Goal: Task Accomplishment & Management: Complete application form

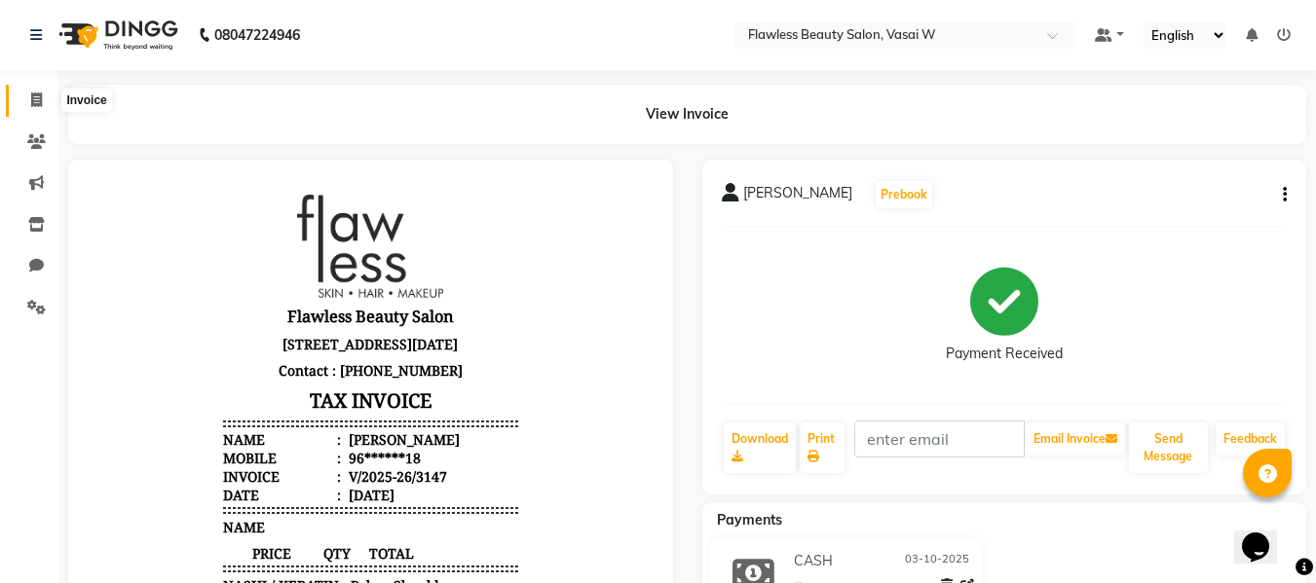
click at [48, 92] on span at bounding box center [36, 101] width 34 height 22
select select "8090"
select select "service"
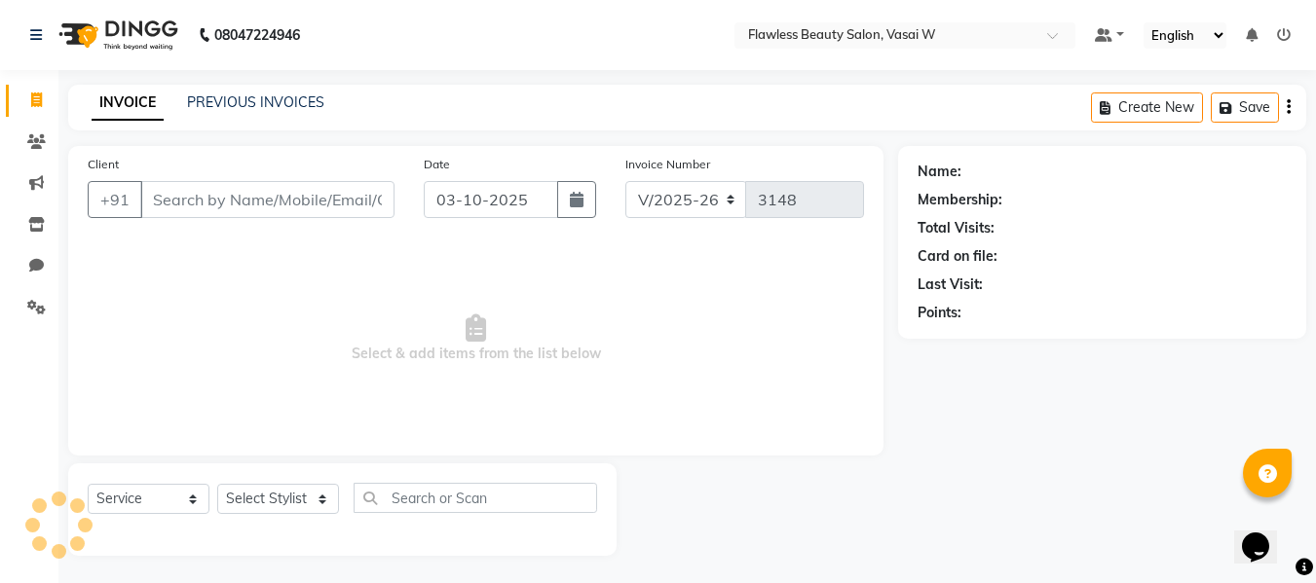
scroll to position [2, 0]
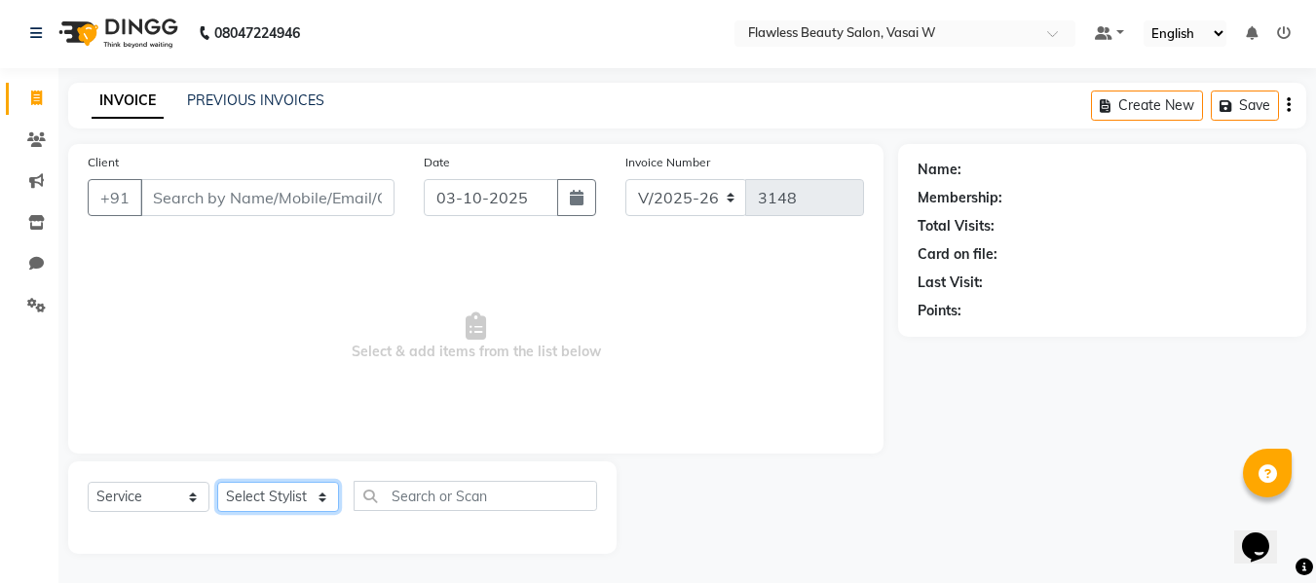
click at [310, 492] on select "Select Stylist [PERSON_NAME] [PERSON_NAME] [PERSON_NAME] maam Nisha Pari [PERSO…" at bounding box center [278, 497] width 122 height 30
select select "76405"
click at [217, 482] on select "Select Stylist [PERSON_NAME] [PERSON_NAME] [PERSON_NAME] maam Nisha Pari [PERSO…" at bounding box center [278, 497] width 122 height 30
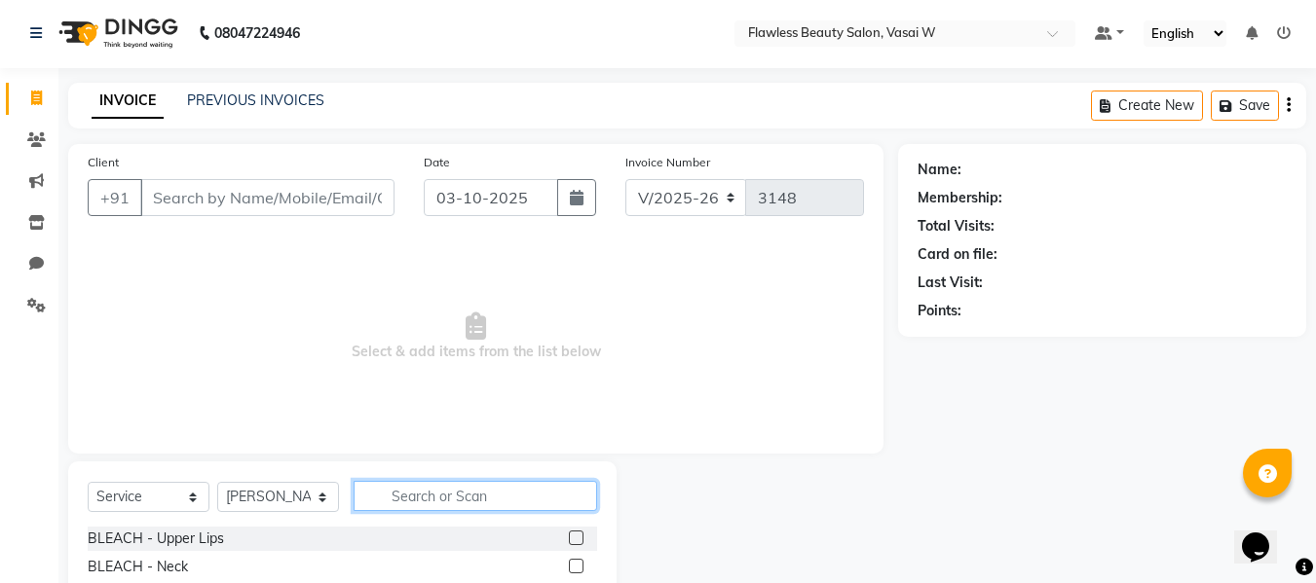
click at [482, 500] on input "text" at bounding box center [476, 496] width 244 height 30
type input "massa"
click at [569, 536] on label at bounding box center [576, 538] width 15 height 15
click at [569, 536] on input "checkbox" at bounding box center [575, 539] width 13 height 13
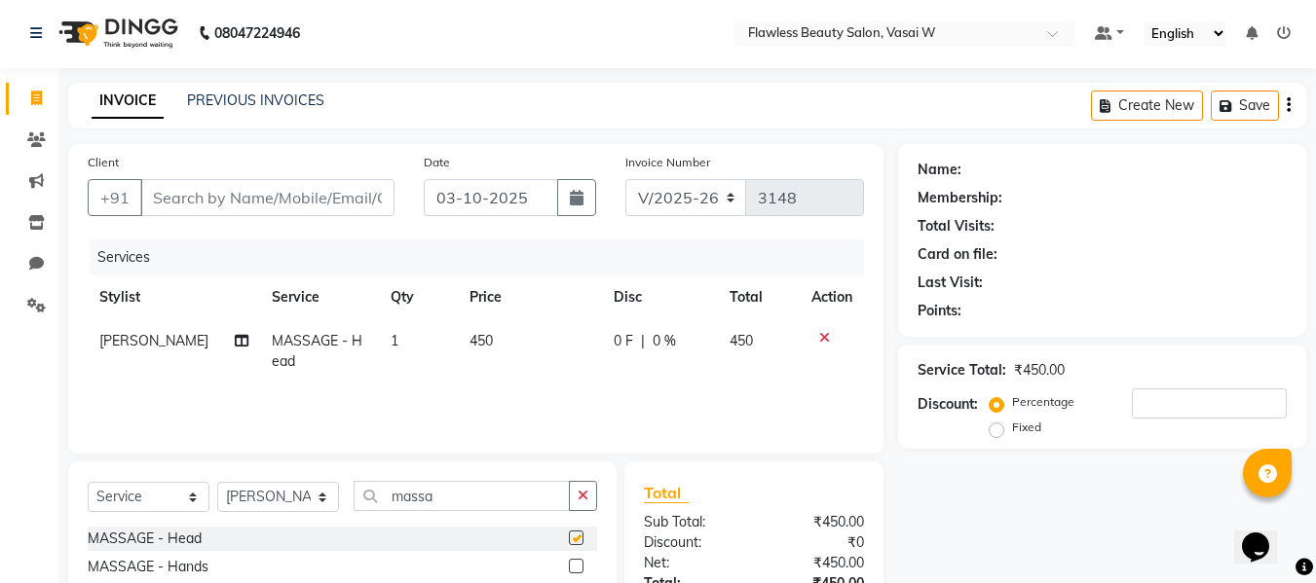
checkbox input "false"
click at [137, 494] on select "Select Service Product Membership Package Voucher Prepaid Gift Card" at bounding box center [149, 497] width 122 height 30
select select "product"
click at [88, 482] on select "Select Service Product Membership Package Voucher Prepaid Gift Card" at bounding box center [149, 497] width 122 height 30
click at [589, 498] on button "button" at bounding box center [583, 496] width 28 height 30
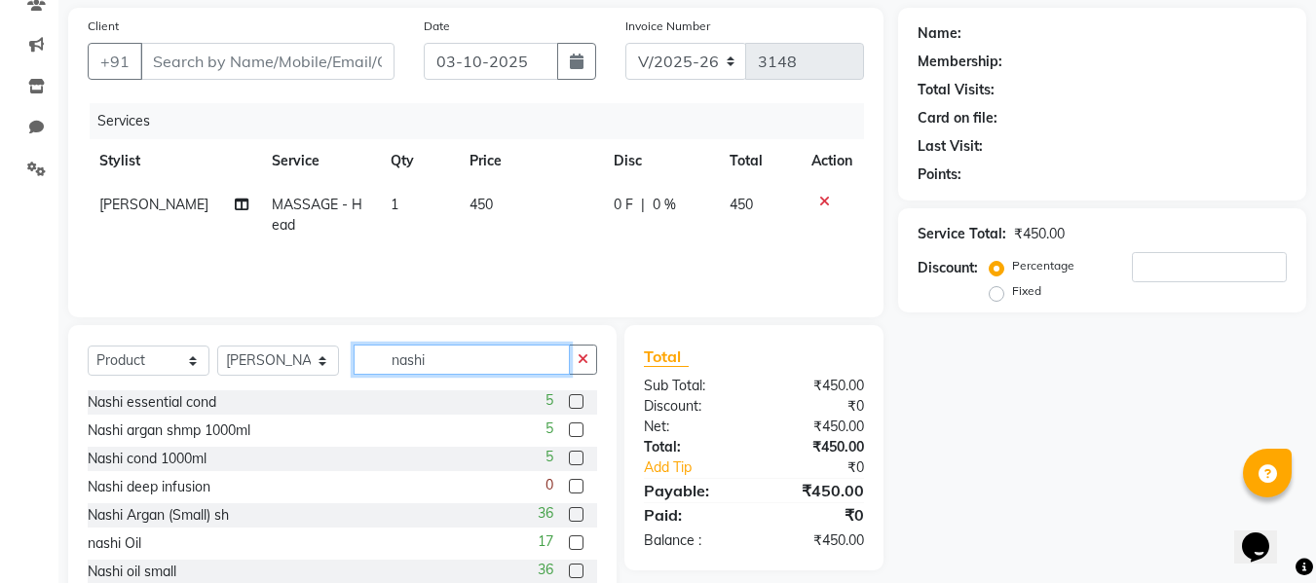
scroll to position [147, 0]
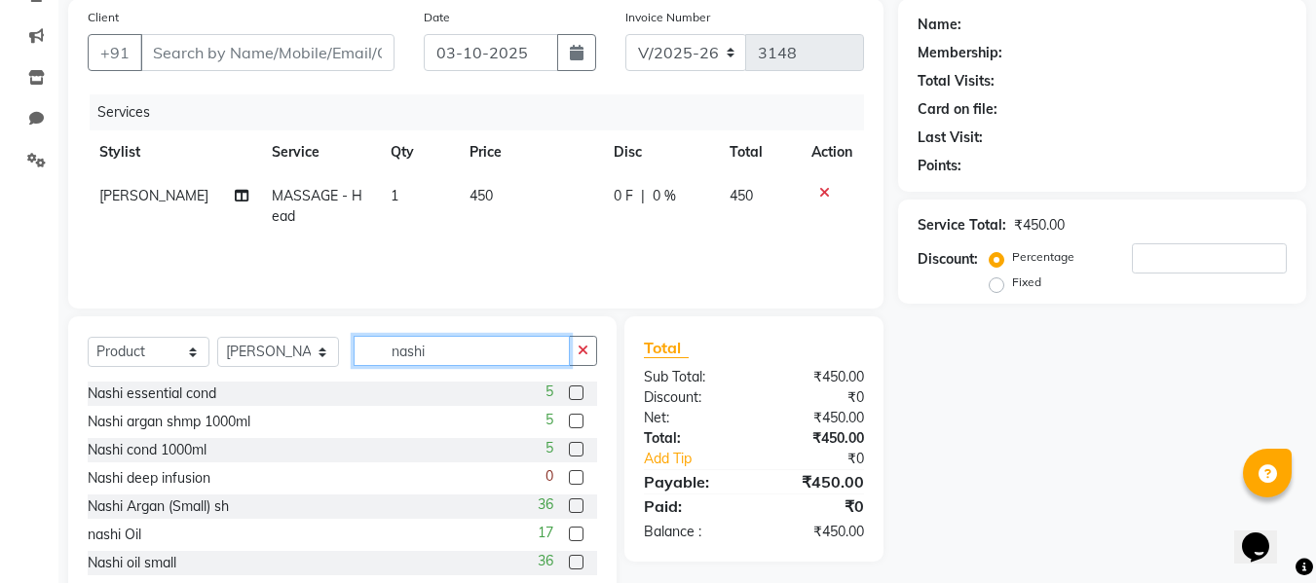
type input "nashi"
click at [569, 395] on label at bounding box center [576, 393] width 15 height 15
click at [569, 395] on input "checkbox" at bounding box center [575, 394] width 13 height 13
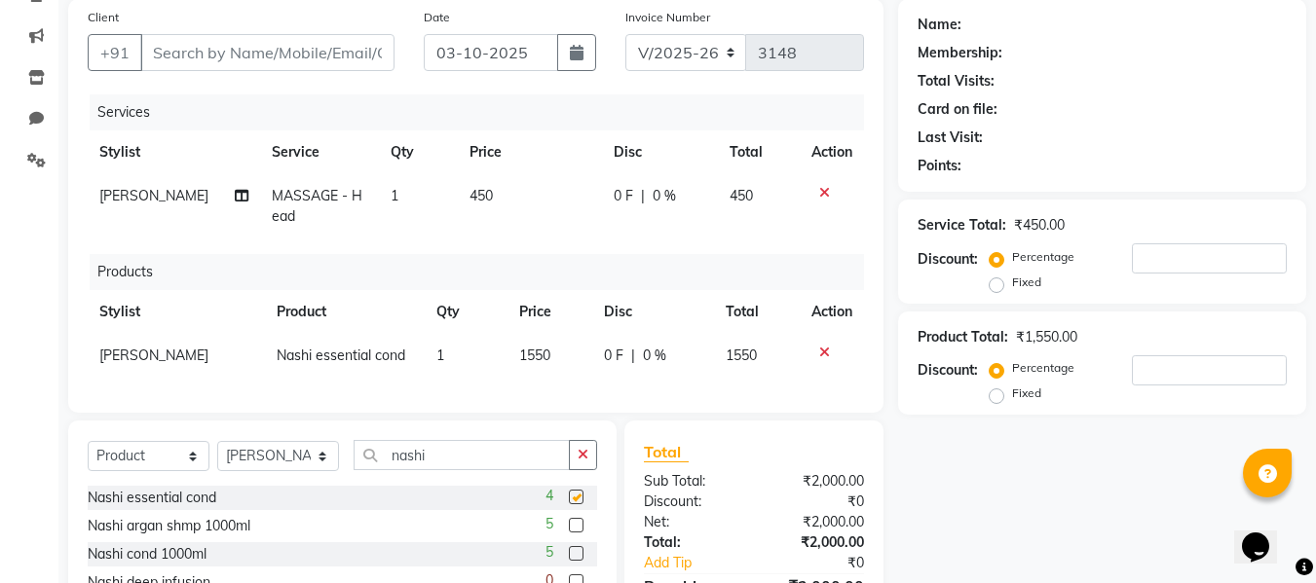
checkbox input "false"
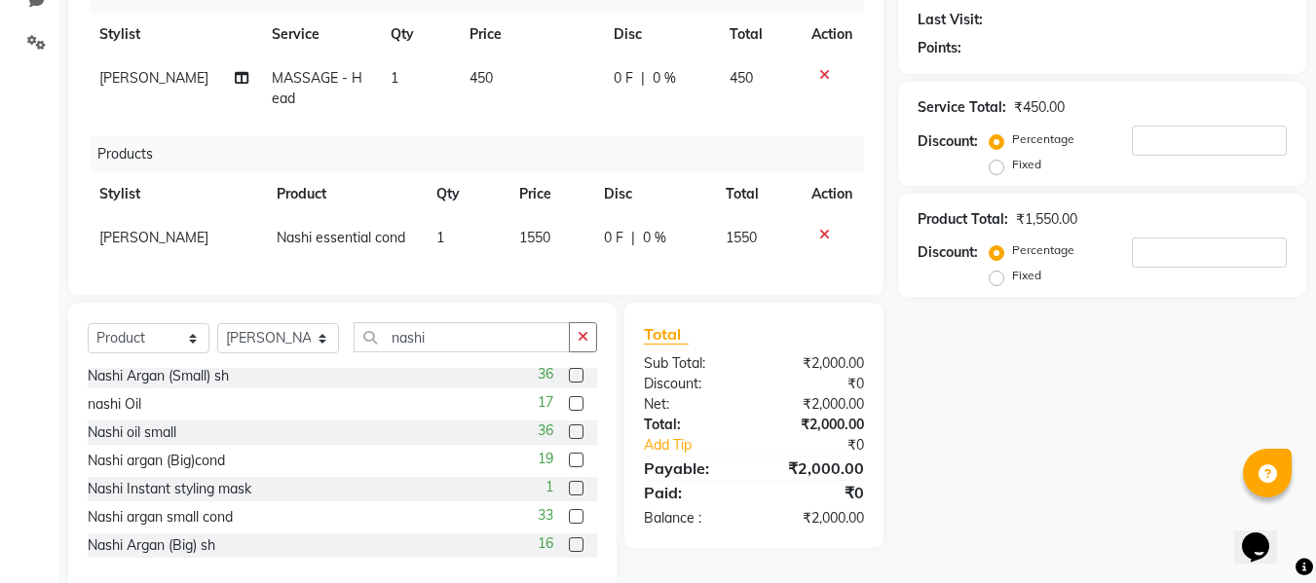
scroll to position [144, 0]
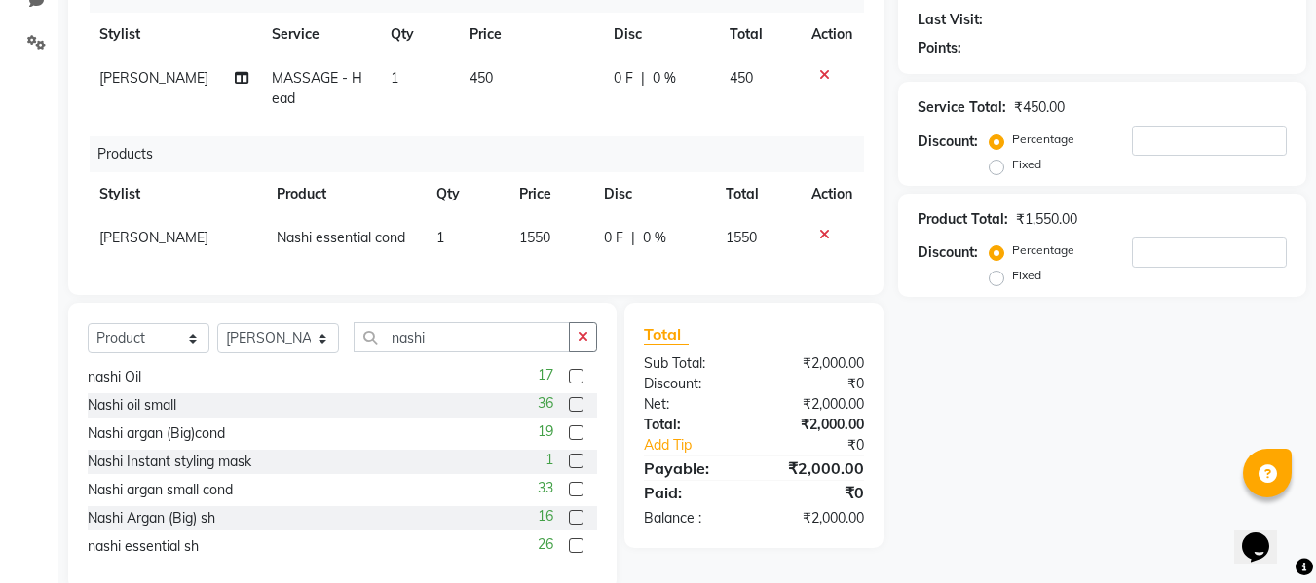
click at [569, 553] on label at bounding box center [576, 546] width 15 height 15
click at [569, 553] on input "checkbox" at bounding box center [575, 547] width 13 height 13
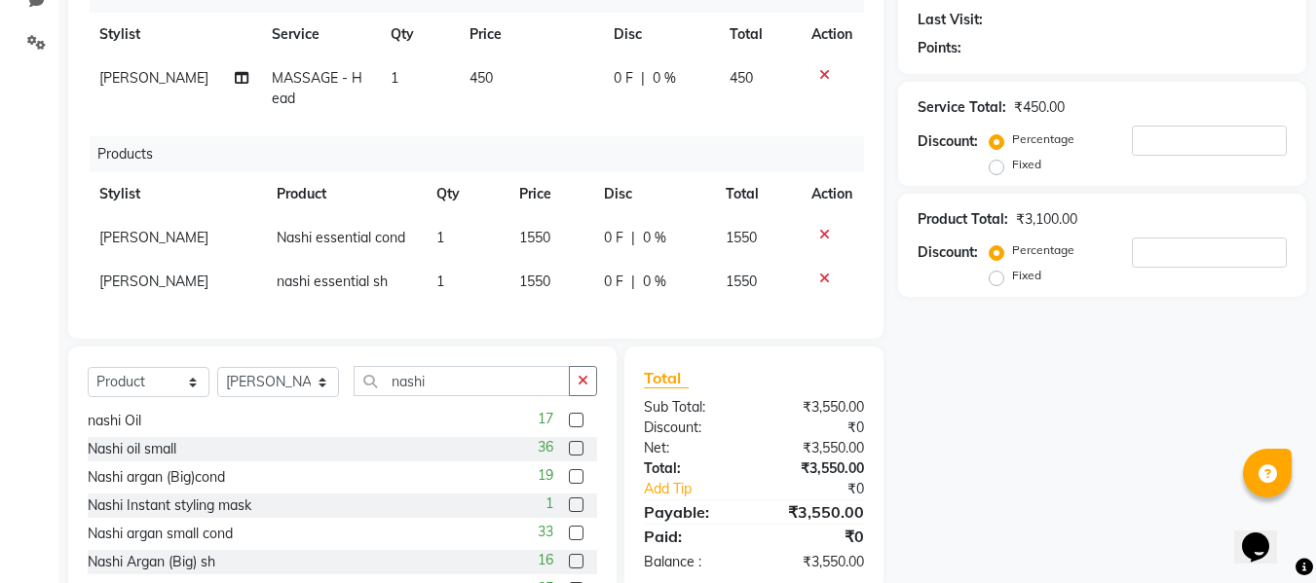
checkbox input "false"
click at [533, 289] on span "1550" at bounding box center [534, 282] width 31 height 18
select select "76405"
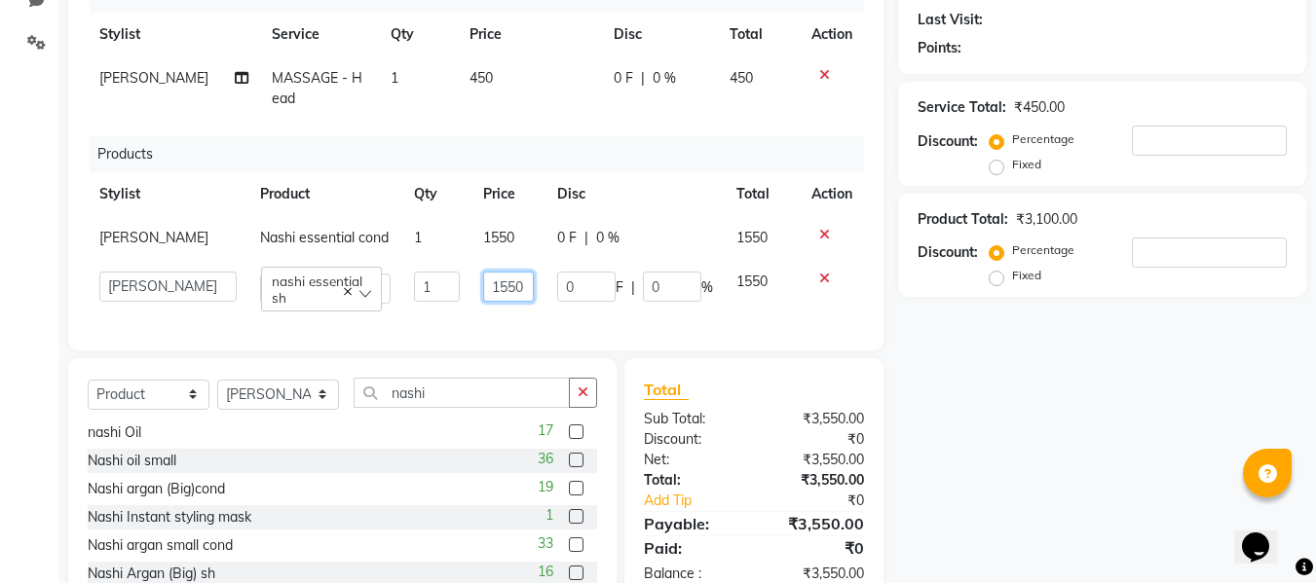
click at [520, 273] on input "1550" at bounding box center [508, 287] width 51 height 30
type input "1650"
click at [756, 436] on div "Total Sub Total: ₹3,550.00 Discount: ₹0 Net: ₹3,550.00 Total: ₹3,550.00 Add Tip…" at bounding box center [754, 481] width 220 height 207
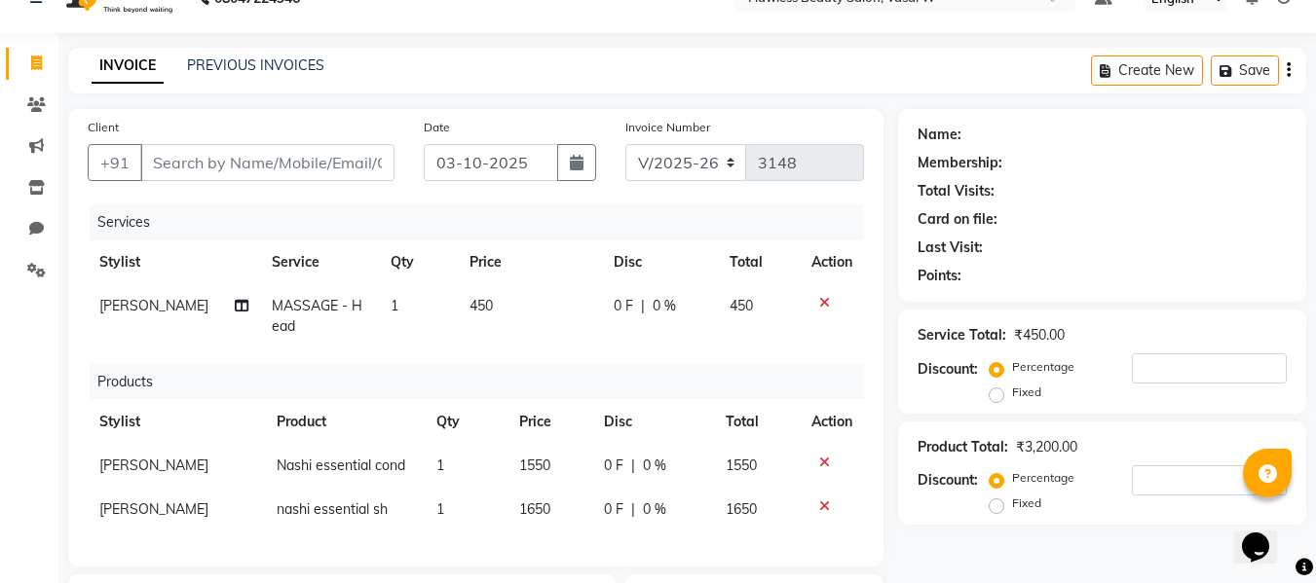
scroll to position [0, 0]
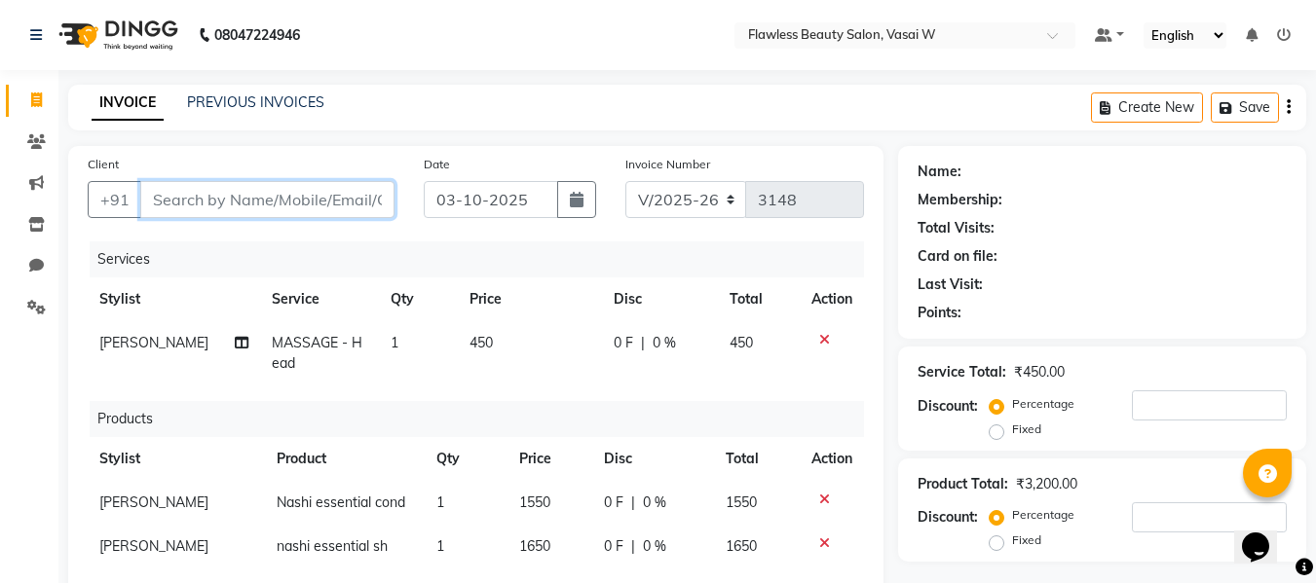
click at [325, 203] on input "Client" at bounding box center [267, 199] width 254 height 37
type input "s"
type input "0"
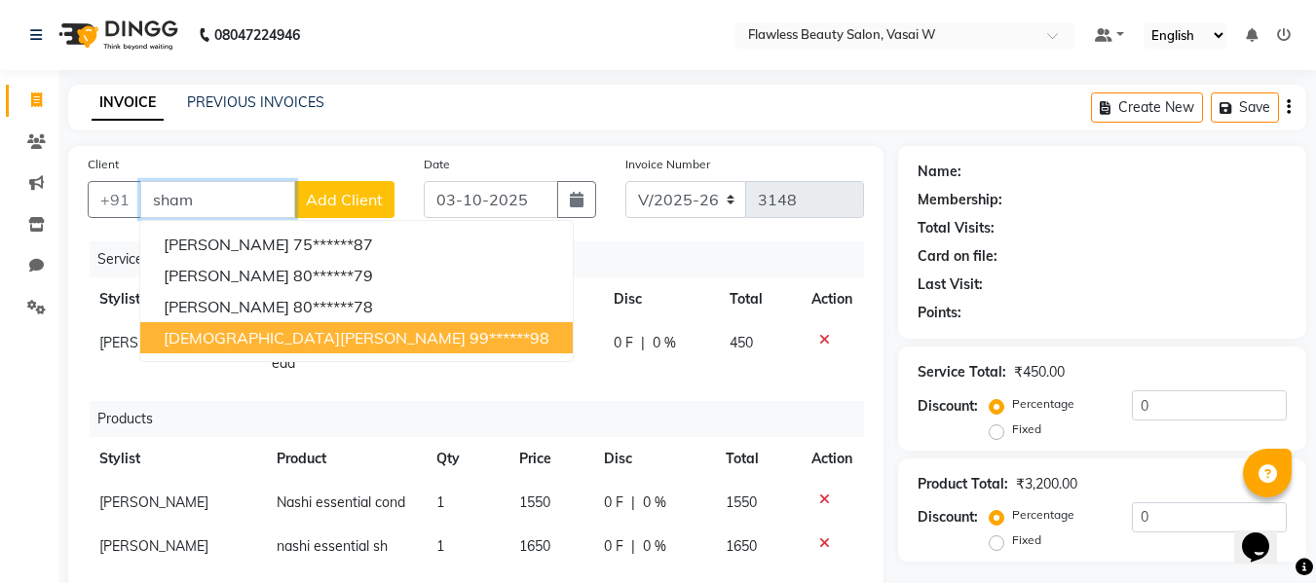
click at [470, 331] on ngb-highlight "99******98" at bounding box center [510, 337] width 80 height 19
type input "99******98"
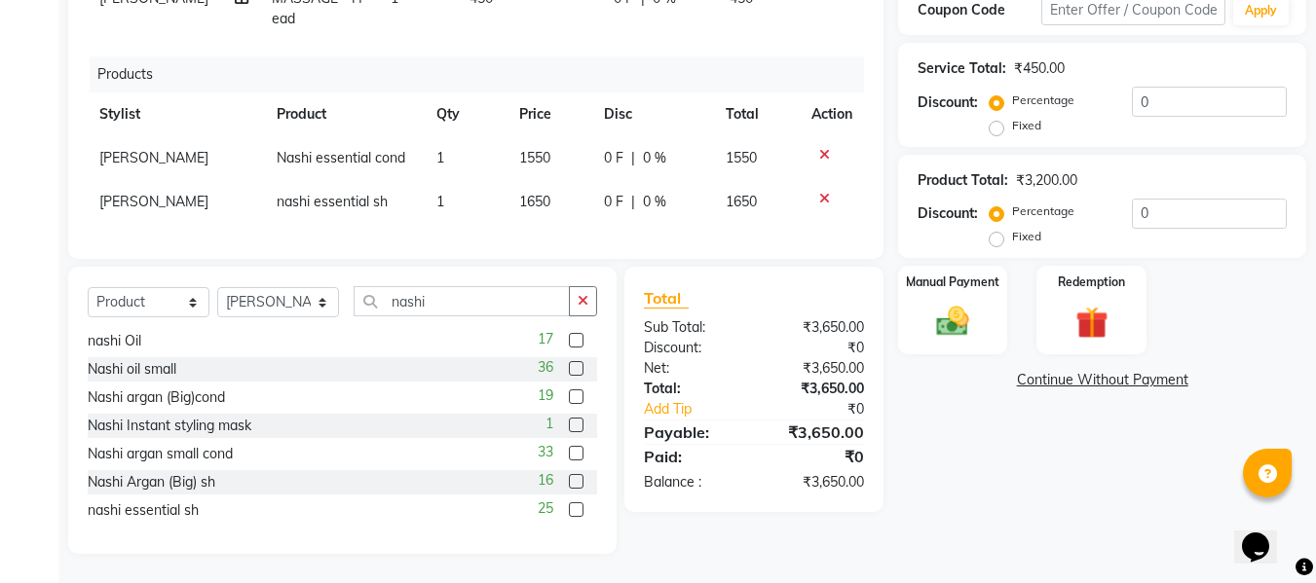
scroll to position [353, 0]
click at [942, 320] on img at bounding box center [952, 322] width 55 height 39
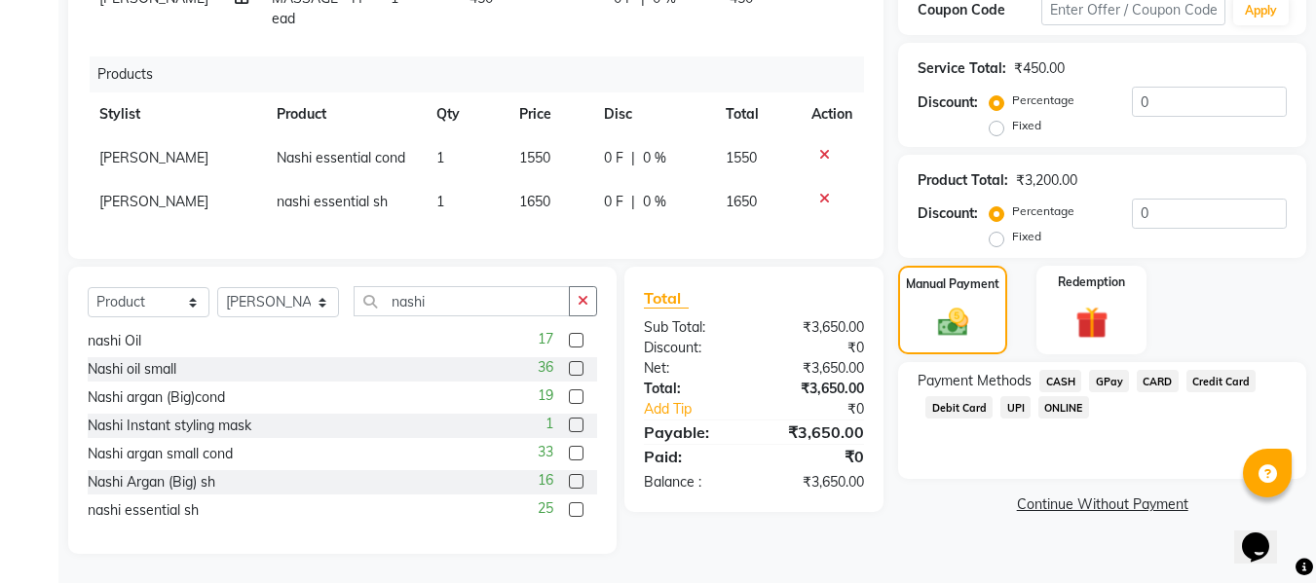
click at [1103, 373] on span "GPay" at bounding box center [1109, 381] width 40 height 22
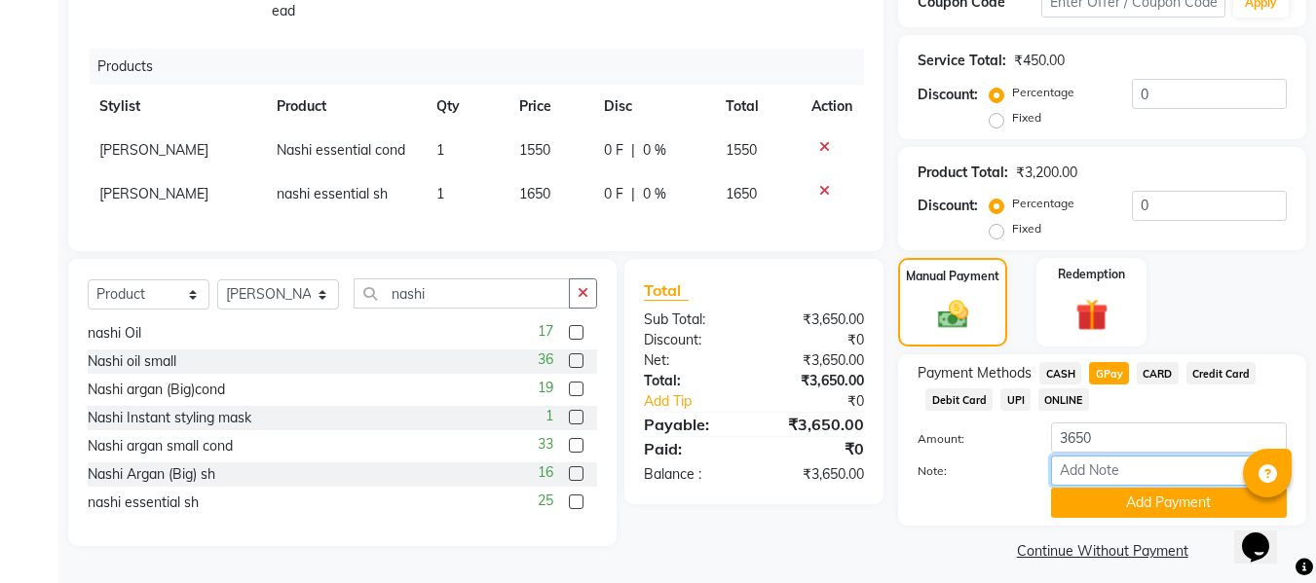
click at [1089, 468] on input "Note:" at bounding box center [1169, 471] width 236 height 30
type input "Gpay"
click at [1106, 511] on button "Add Payment" at bounding box center [1169, 503] width 236 height 30
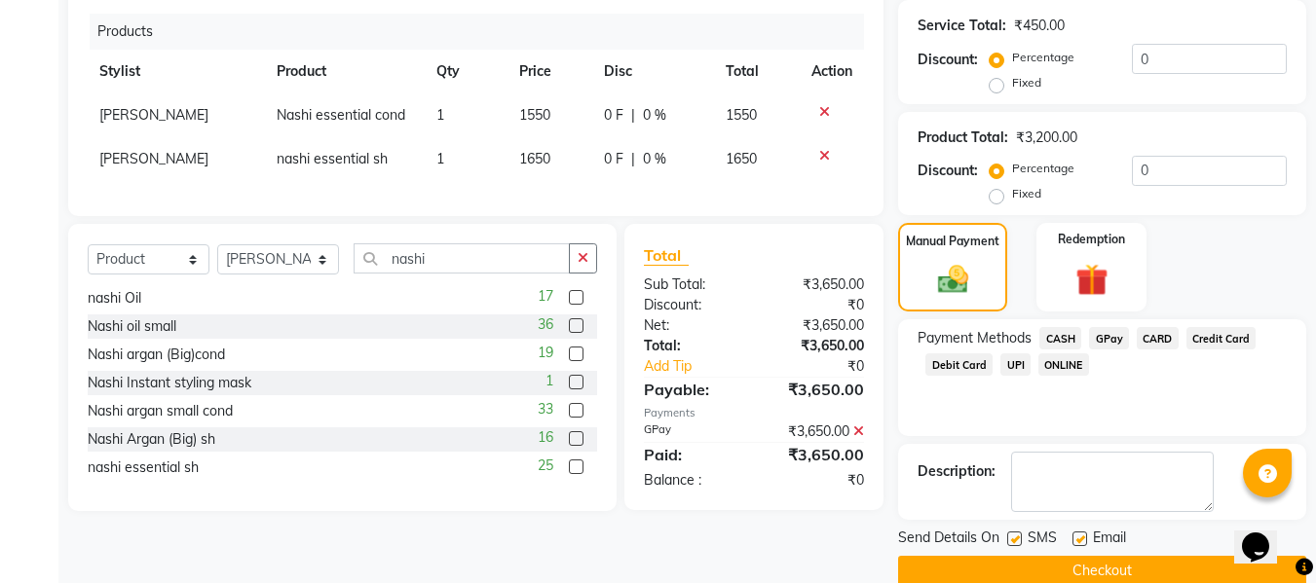
scroll to position [420, 0]
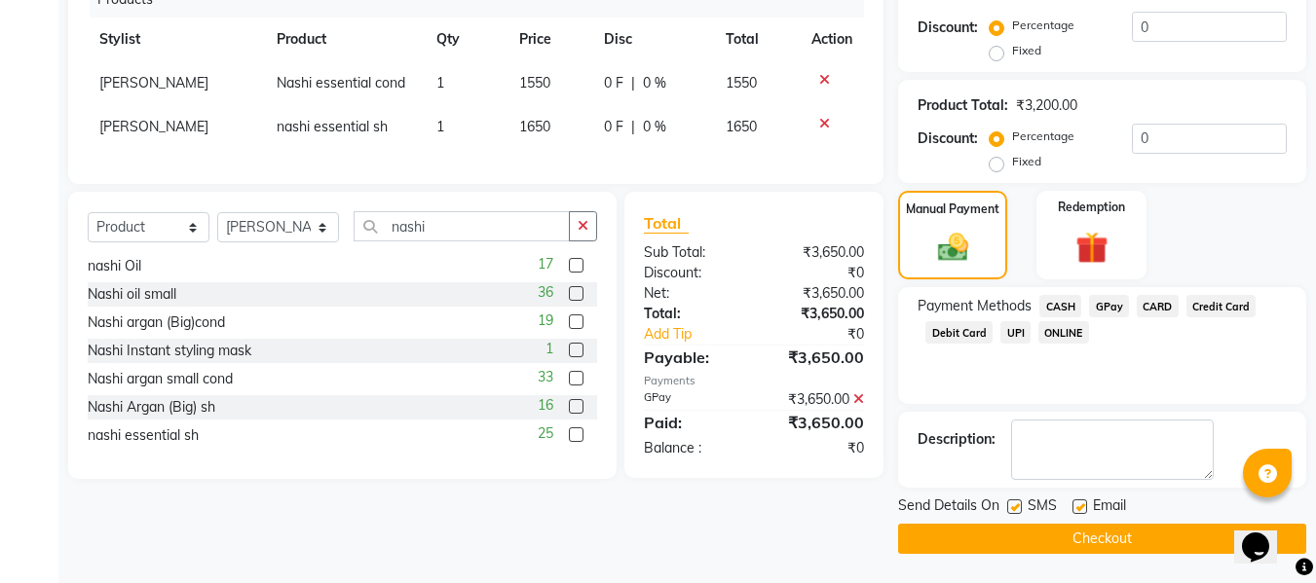
click at [1074, 507] on label at bounding box center [1080, 507] width 15 height 15
click at [1074, 507] on input "checkbox" at bounding box center [1079, 508] width 13 height 13
checkbox input "false"
click at [1016, 508] on label at bounding box center [1014, 507] width 15 height 15
click at [1016, 508] on input "checkbox" at bounding box center [1013, 508] width 13 height 13
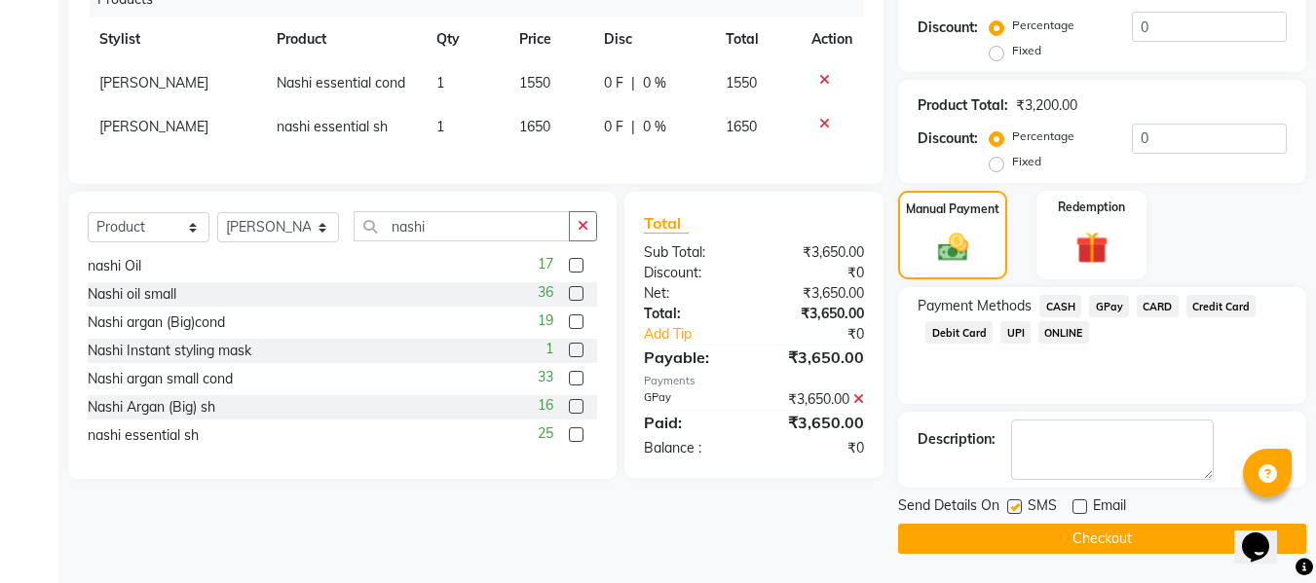
checkbox input "false"
click at [1015, 524] on button "Checkout" at bounding box center [1102, 539] width 408 height 30
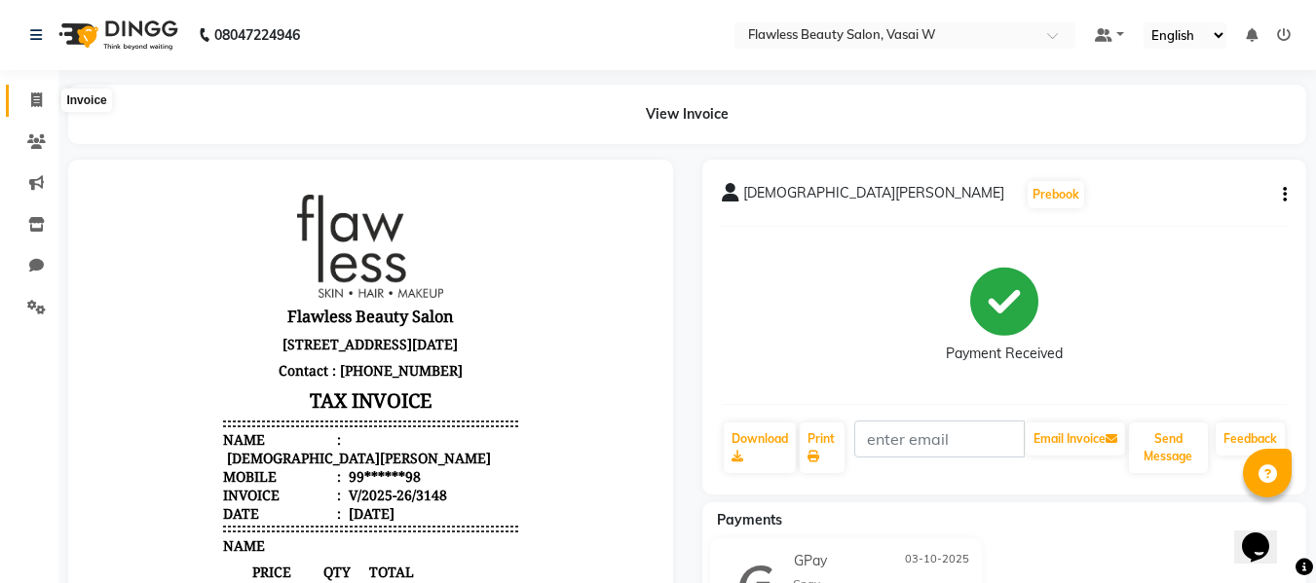
click at [38, 100] on icon at bounding box center [36, 100] width 11 height 15
select select "8090"
select select "service"
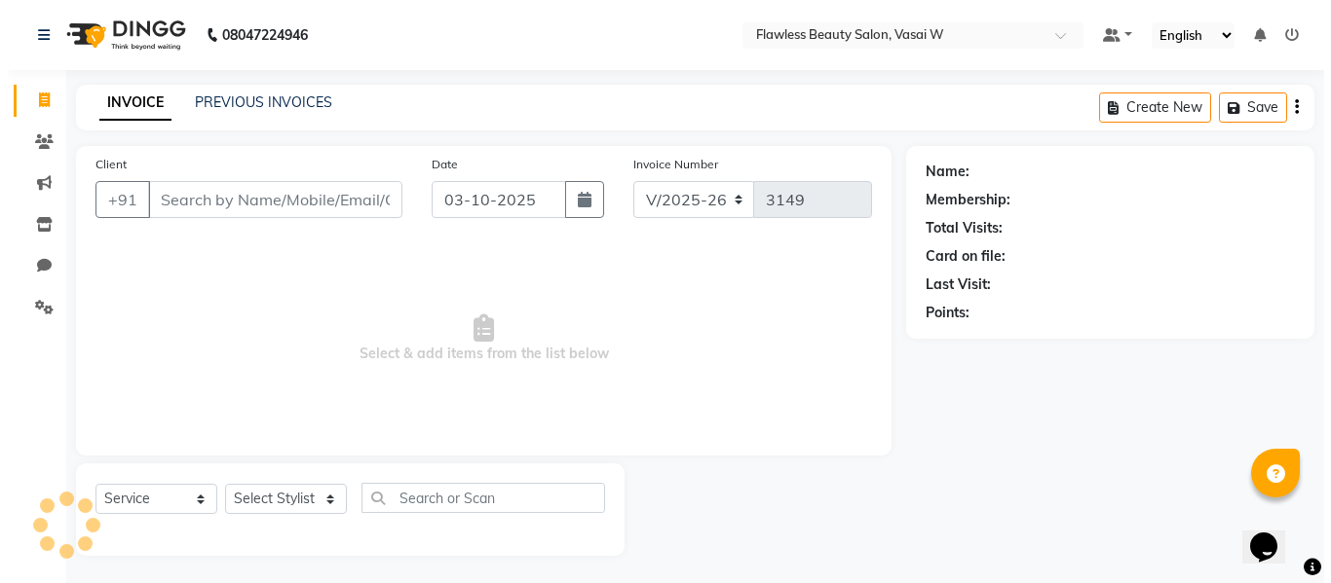
scroll to position [2, 0]
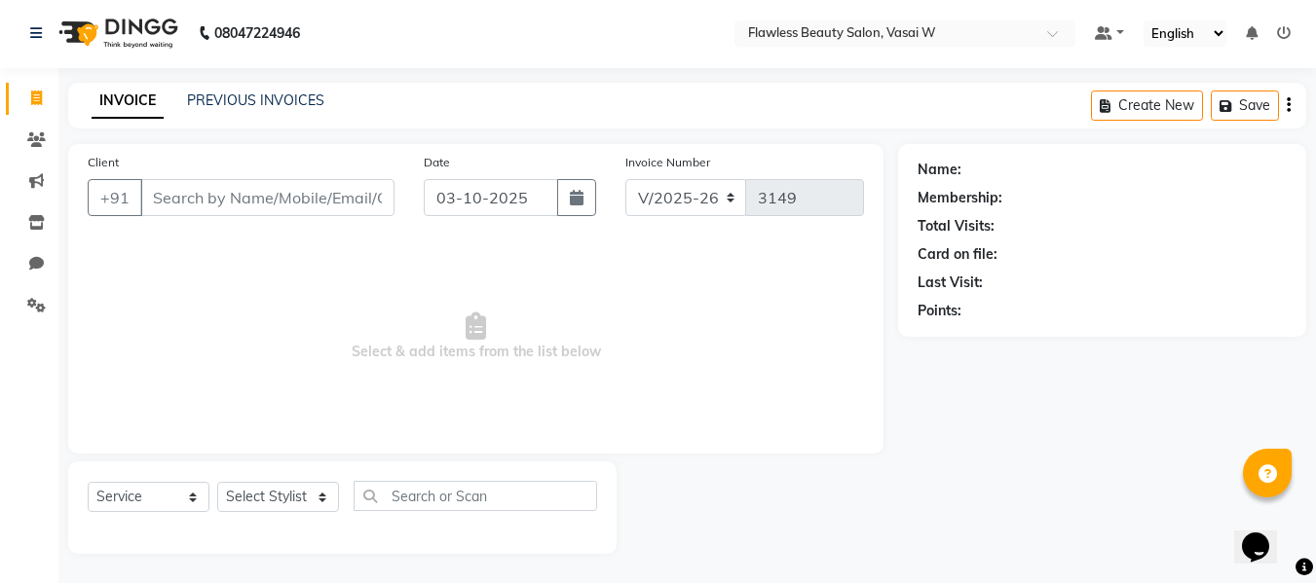
click at [242, 195] on input "Client" at bounding box center [267, 197] width 254 height 37
type input "l"
type input "8623988894"
click at [370, 205] on span "Add Client" at bounding box center [344, 197] width 77 height 19
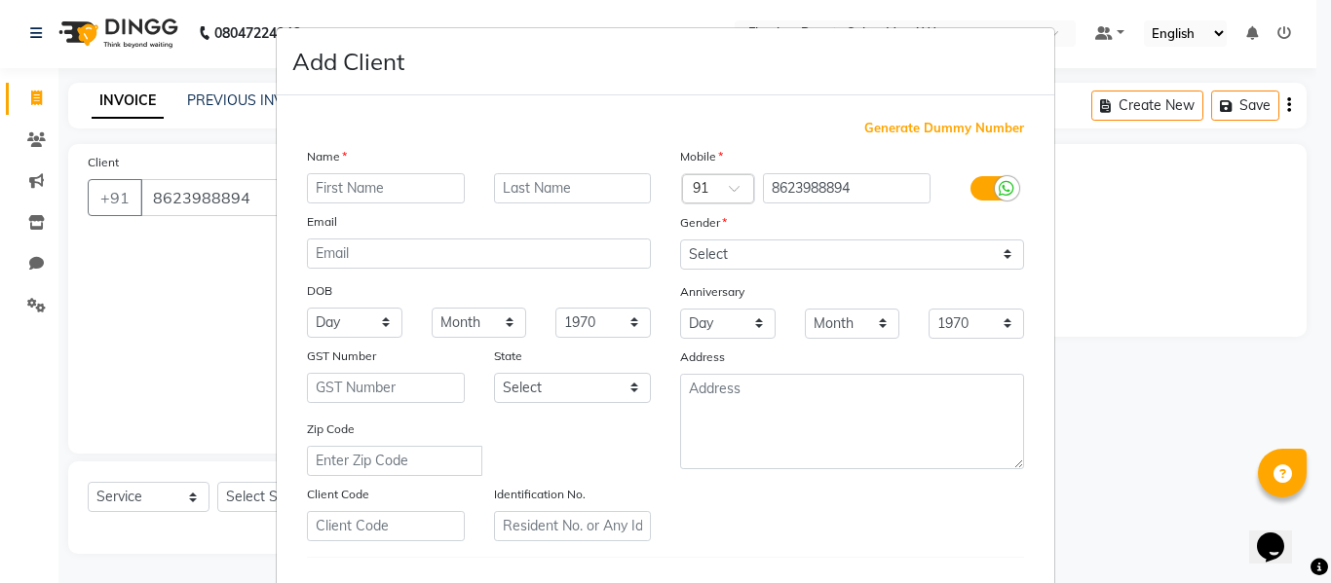
click at [331, 182] on input "text" at bounding box center [386, 188] width 158 height 30
type input "[PERSON_NAME]"
click at [524, 188] on input "text" at bounding box center [573, 188] width 158 height 30
type input "andrandes"
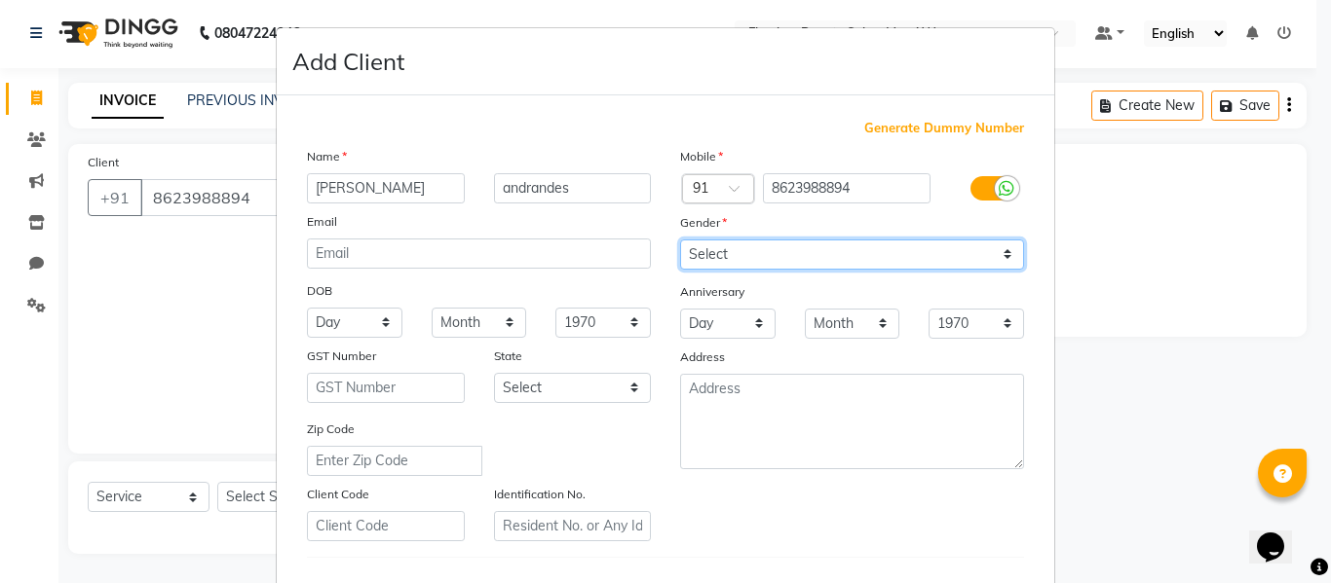
click at [712, 244] on select "Select [DEMOGRAPHIC_DATA] [DEMOGRAPHIC_DATA] Other Prefer Not To Say" at bounding box center [852, 255] width 344 height 30
select select "[DEMOGRAPHIC_DATA]"
click at [680, 240] on select "Select [DEMOGRAPHIC_DATA] [DEMOGRAPHIC_DATA] Other Prefer Not To Say" at bounding box center [852, 255] width 344 height 30
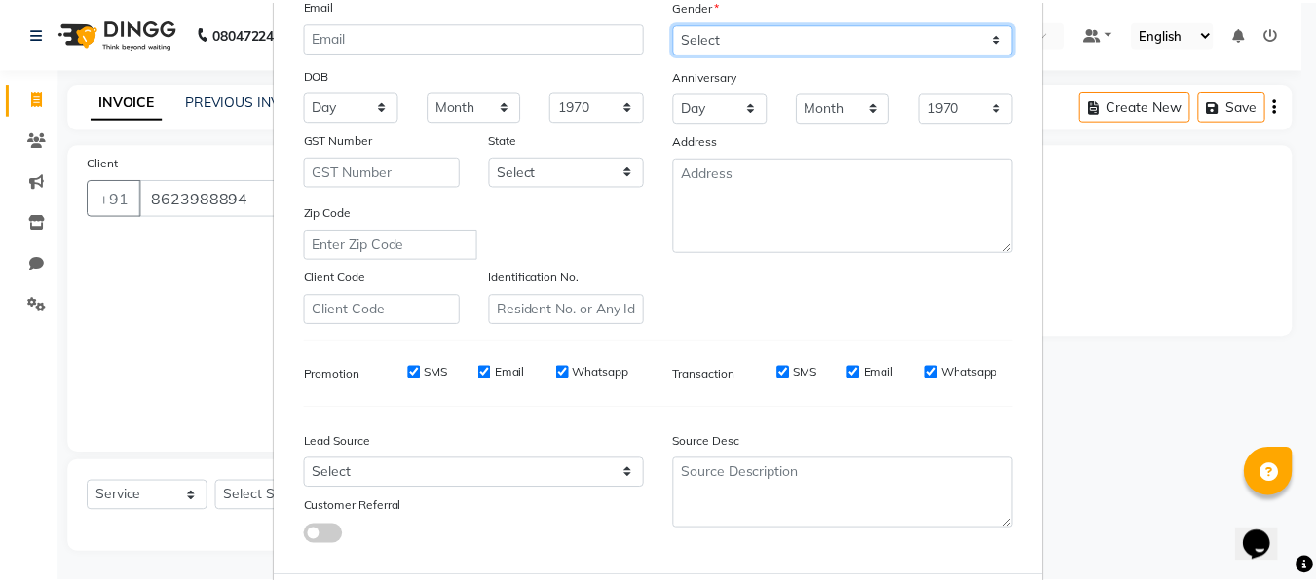
scroll to position [316, 0]
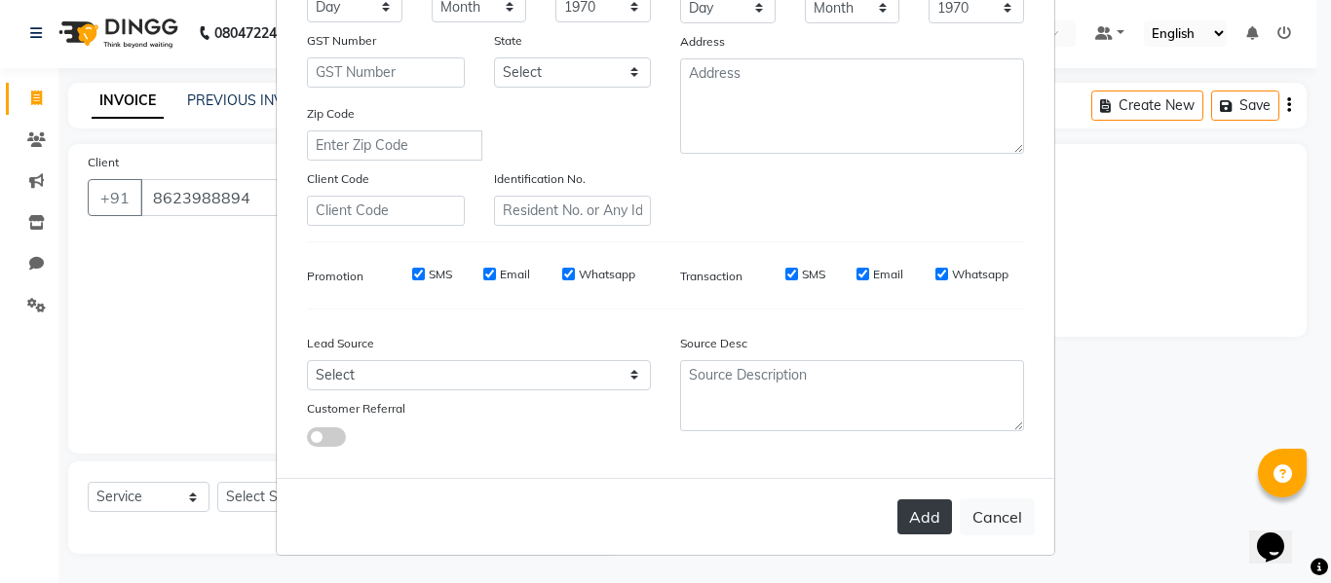
click at [914, 500] on button "Add" at bounding box center [924, 517] width 55 height 35
type input "86******94"
select select
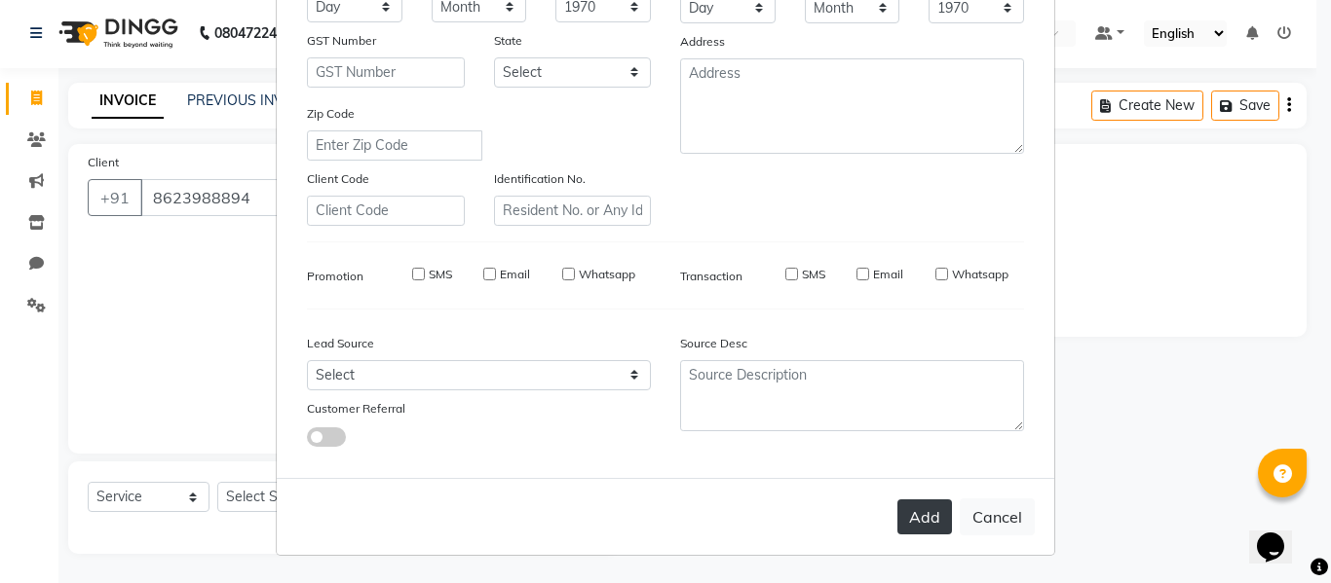
select select
checkbox input "false"
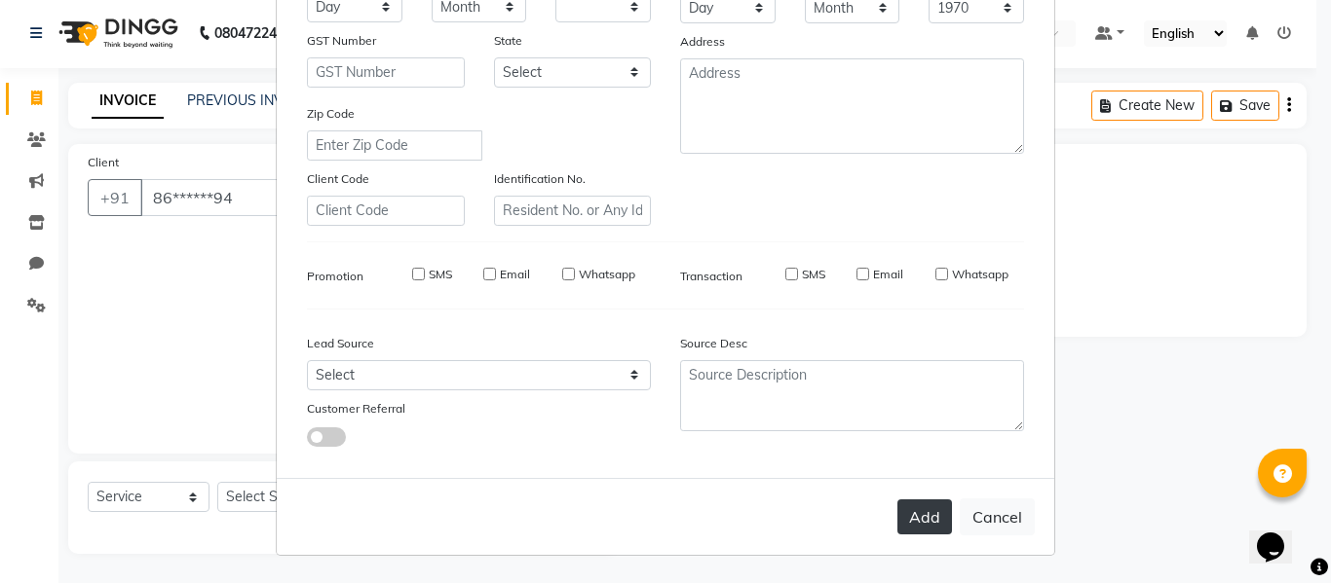
checkbox input "false"
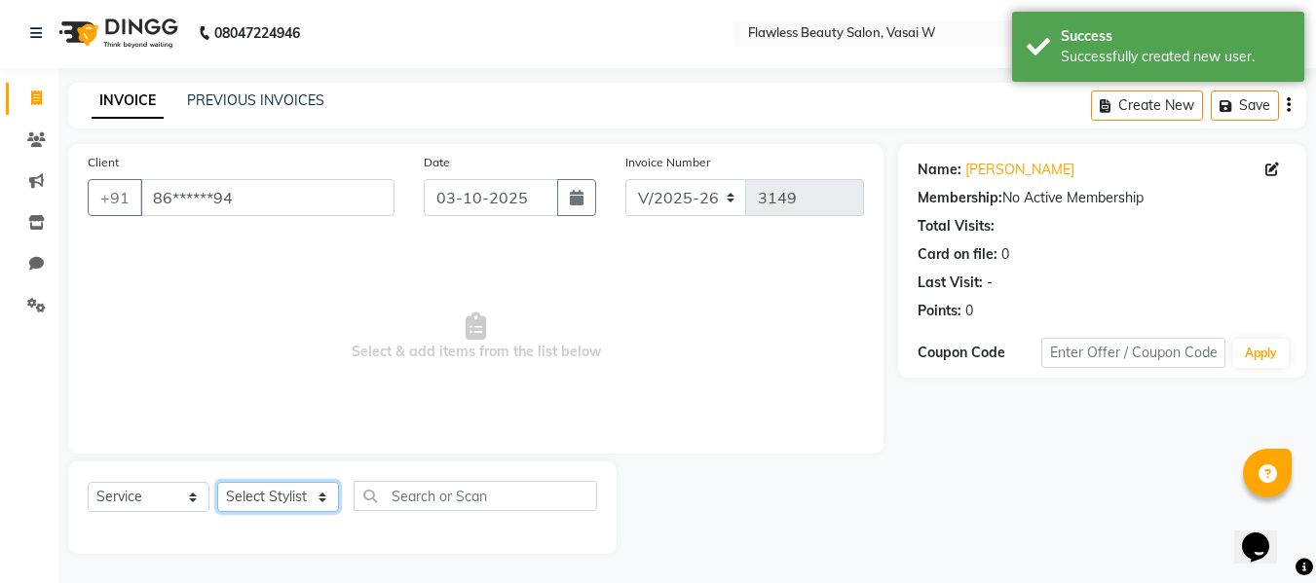
click at [280, 497] on select "Select Stylist [PERSON_NAME] [PERSON_NAME] [PERSON_NAME] maam Nisha Pari [PERSO…" at bounding box center [278, 497] width 122 height 30
select select "76403"
click at [217, 482] on select "Select Stylist [PERSON_NAME] [PERSON_NAME] [PERSON_NAME] maam Nisha Pari [PERSO…" at bounding box center [278, 497] width 122 height 30
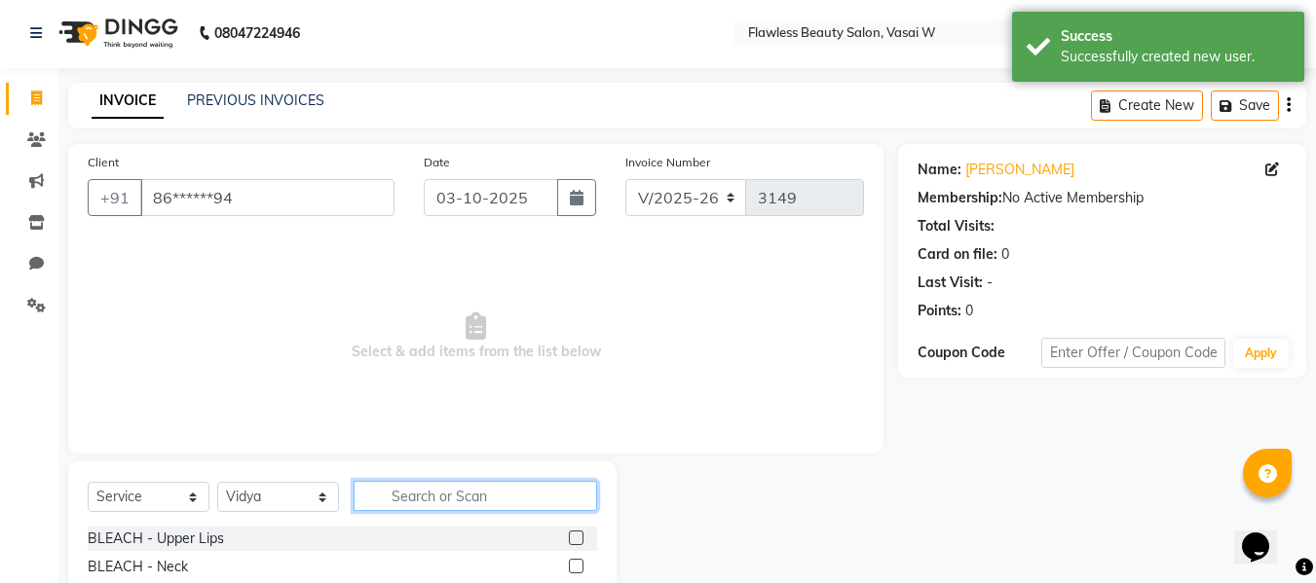
click at [410, 502] on input "text" at bounding box center [476, 496] width 244 height 30
type input "j"
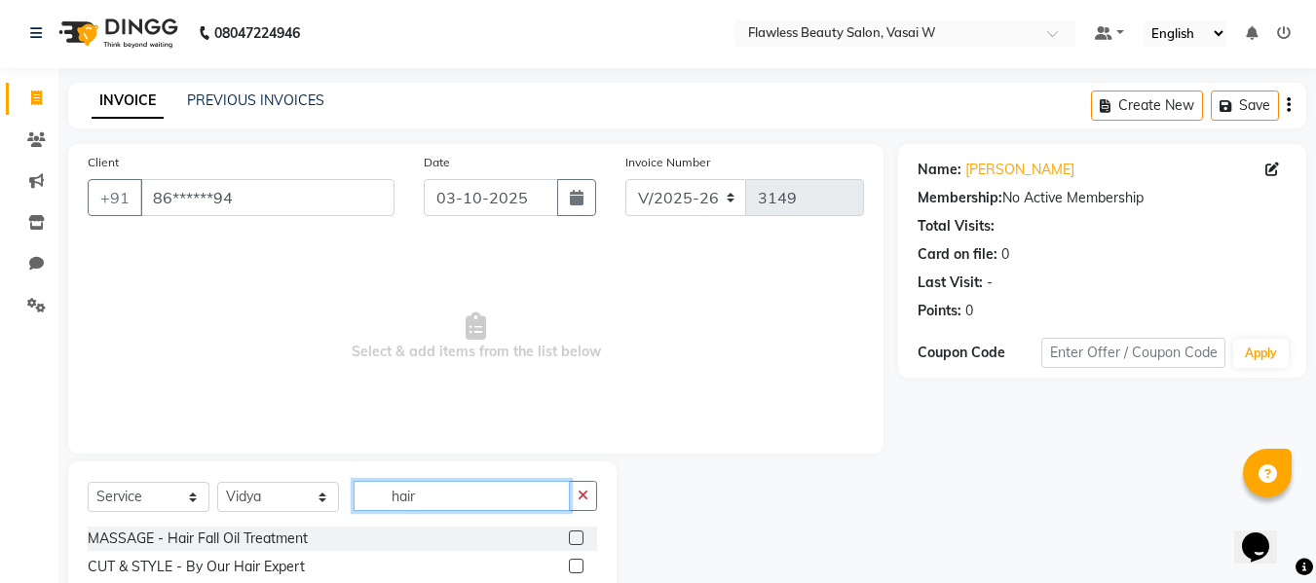
type input "hair"
click at [569, 566] on label at bounding box center [576, 566] width 15 height 15
click at [569, 566] on input "checkbox" at bounding box center [575, 567] width 13 height 13
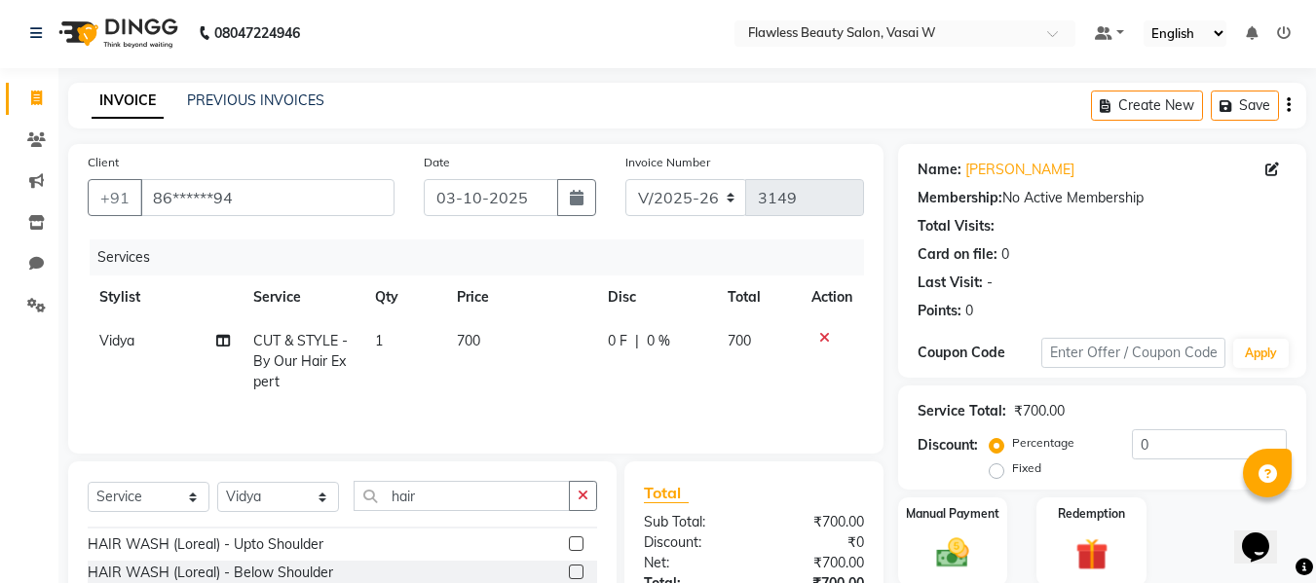
checkbox input "false"
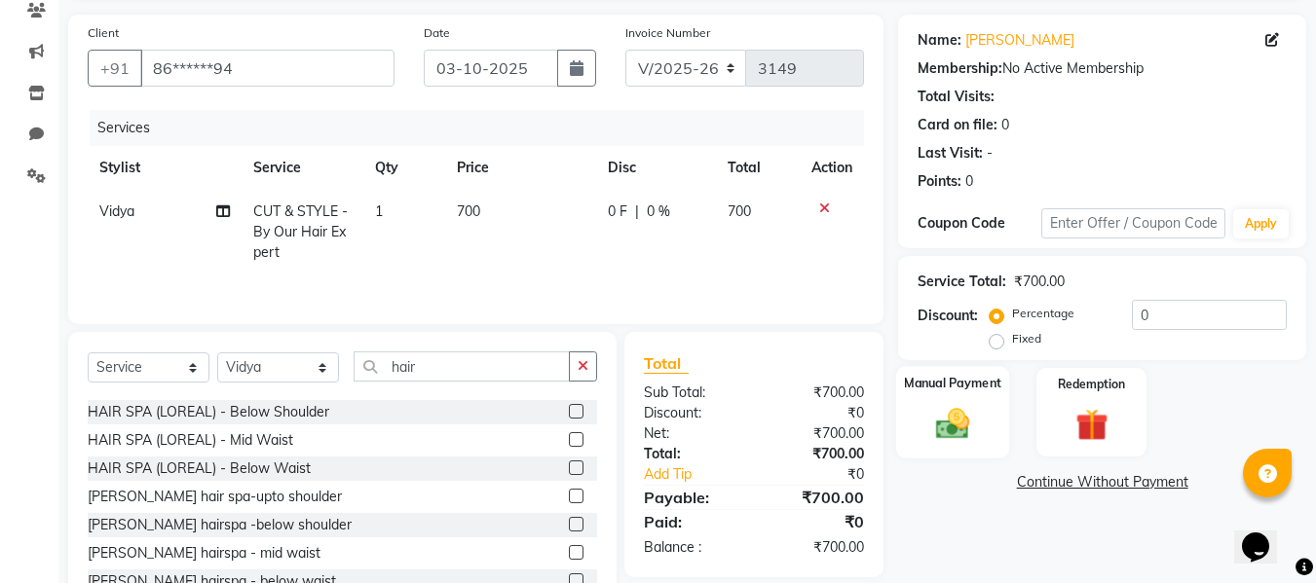
scroll to position [197, 0]
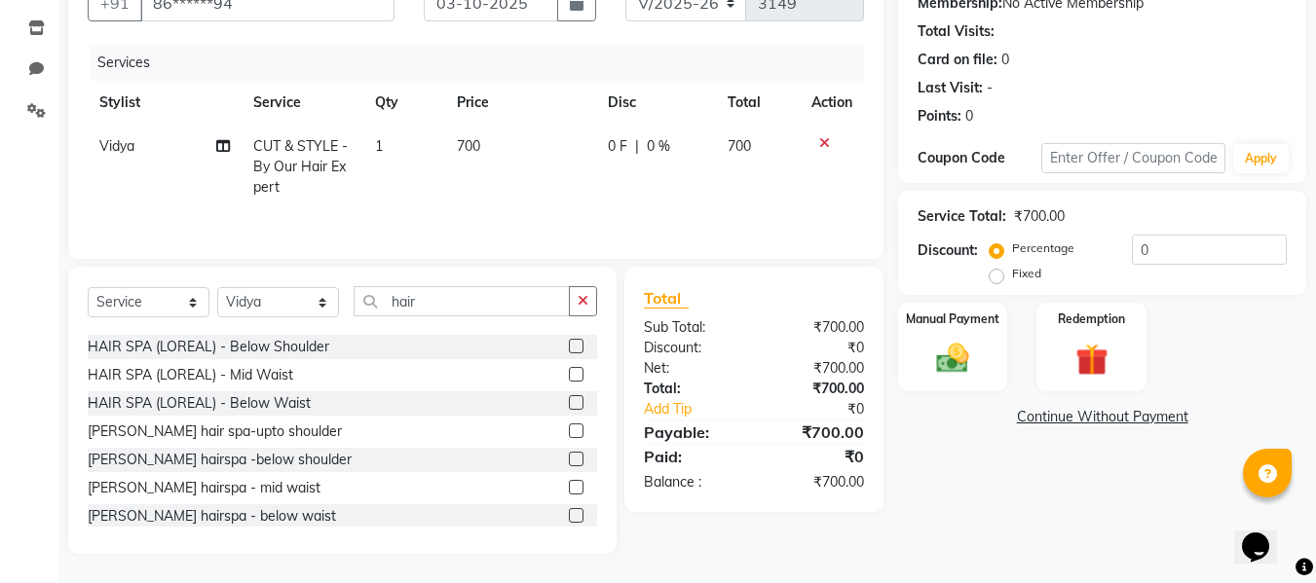
click at [942, 395] on div "Name: [PERSON_NAME] Membership: No Active Membership Total Visits: Card on file…" at bounding box center [1109, 251] width 423 height 605
click at [946, 358] on img at bounding box center [952, 358] width 55 height 39
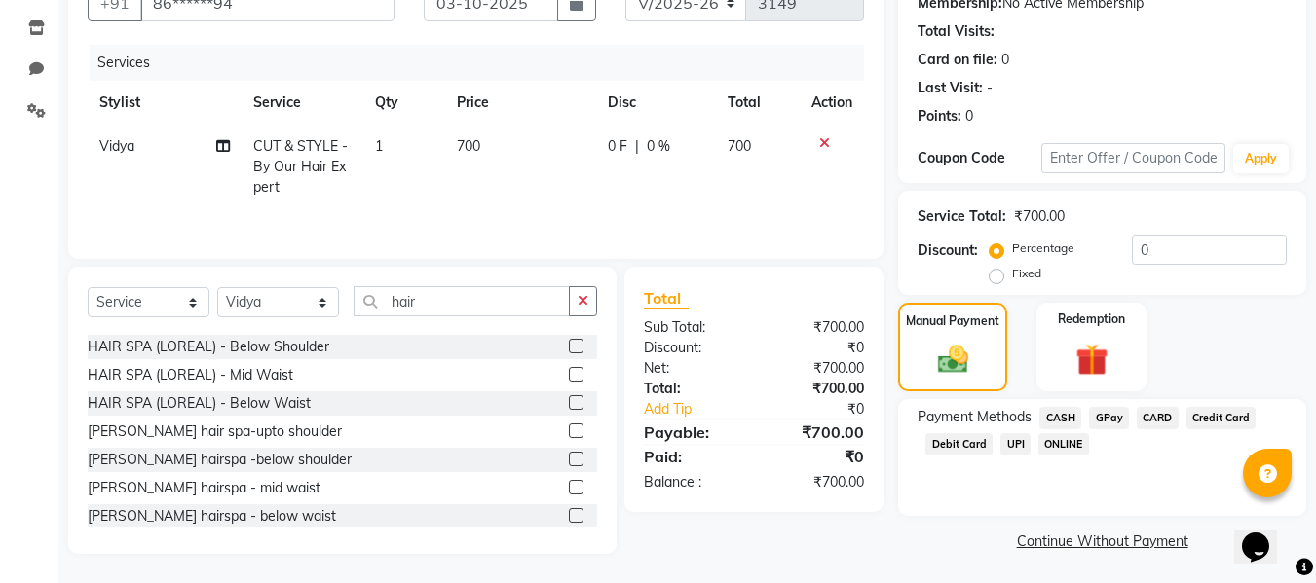
click at [1114, 422] on span "GPay" at bounding box center [1109, 418] width 40 height 22
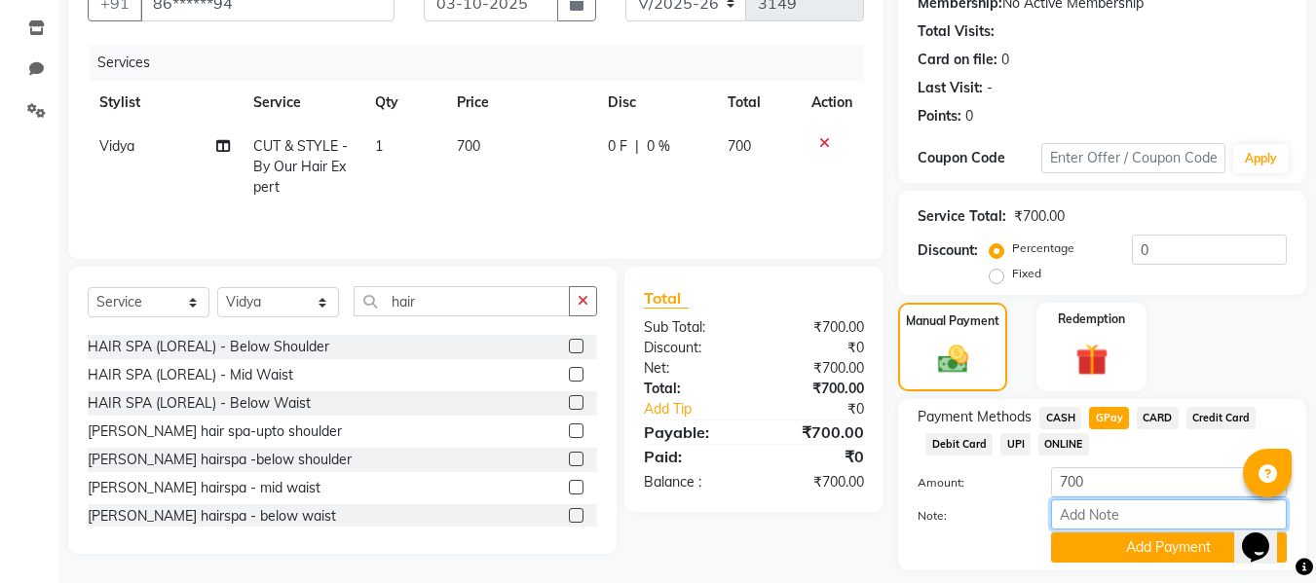
click at [1094, 514] on input "Note:" at bounding box center [1169, 515] width 236 height 30
type input "Gpay"
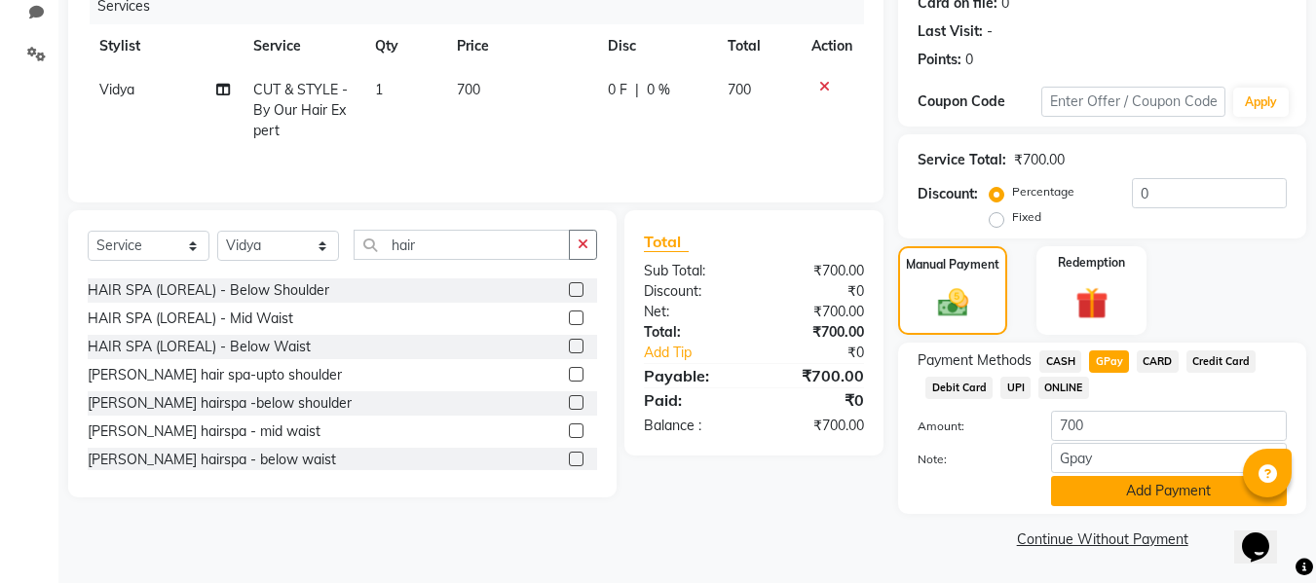
click at [1097, 485] on button "Add Payment" at bounding box center [1169, 491] width 236 height 30
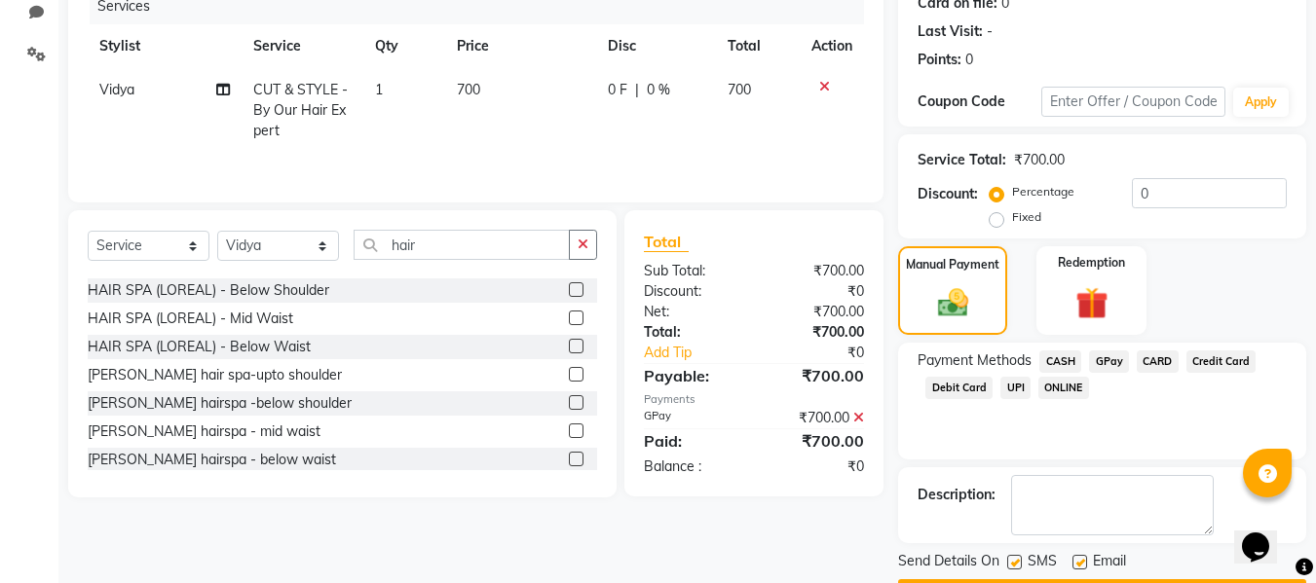
click at [1076, 565] on label at bounding box center [1080, 562] width 15 height 15
click at [1076, 565] on input "checkbox" at bounding box center [1079, 563] width 13 height 13
checkbox input "false"
click at [1016, 564] on label at bounding box center [1014, 562] width 15 height 15
click at [1016, 564] on input "checkbox" at bounding box center [1013, 563] width 13 height 13
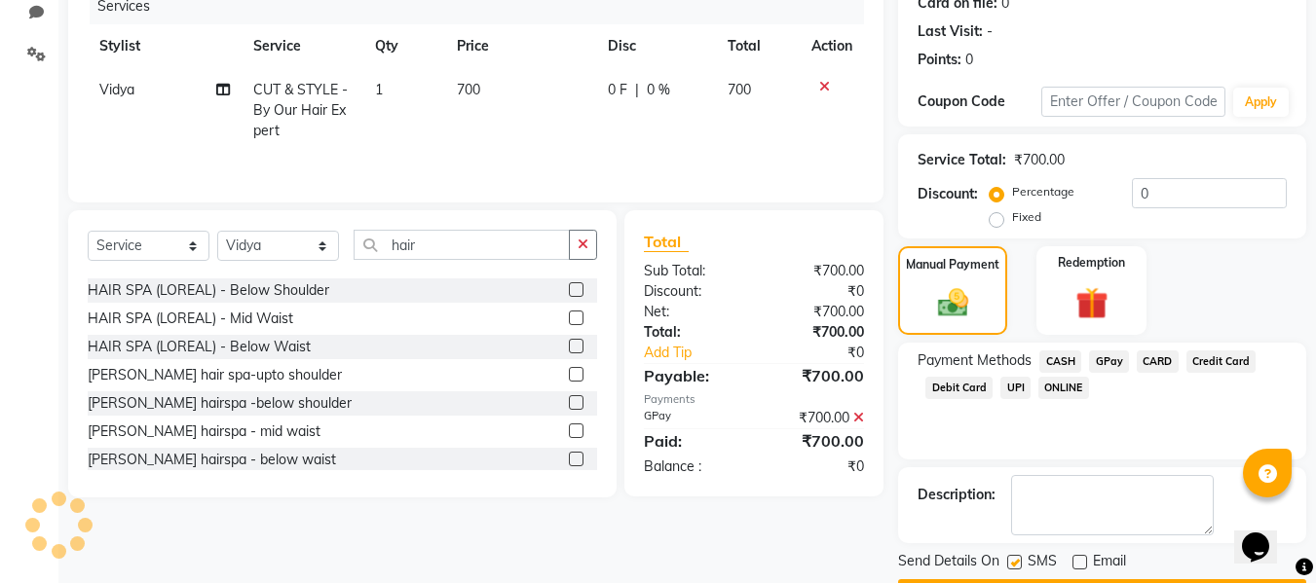
checkbox input "false"
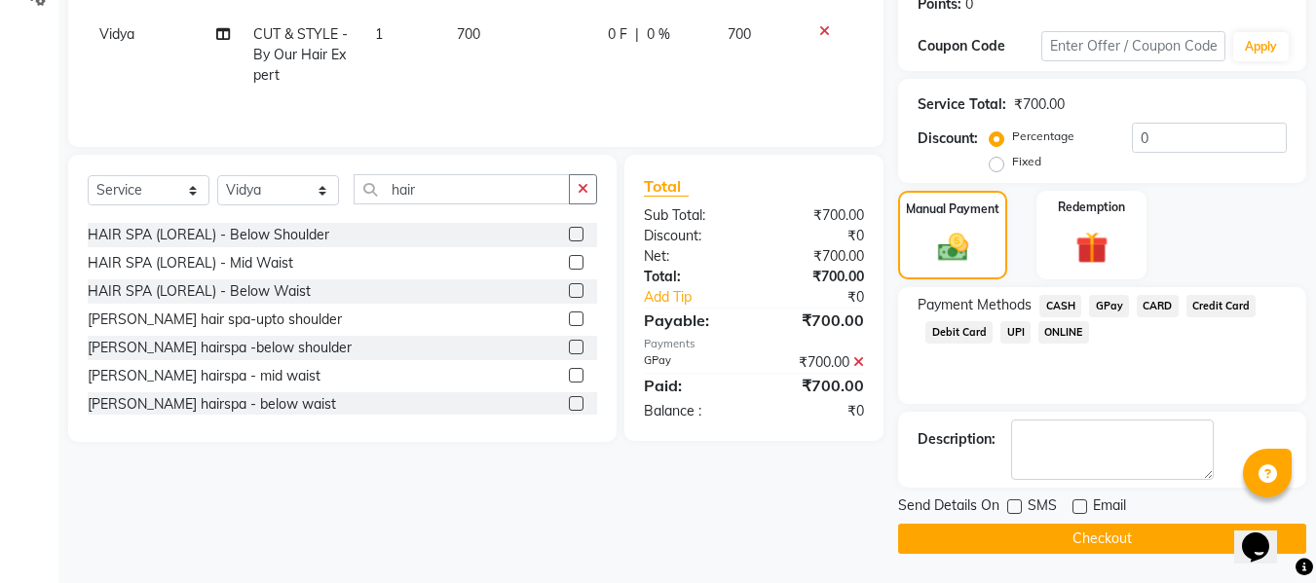
click at [1015, 544] on button "Checkout" at bounding box center [1102, 539] width 408 height 30
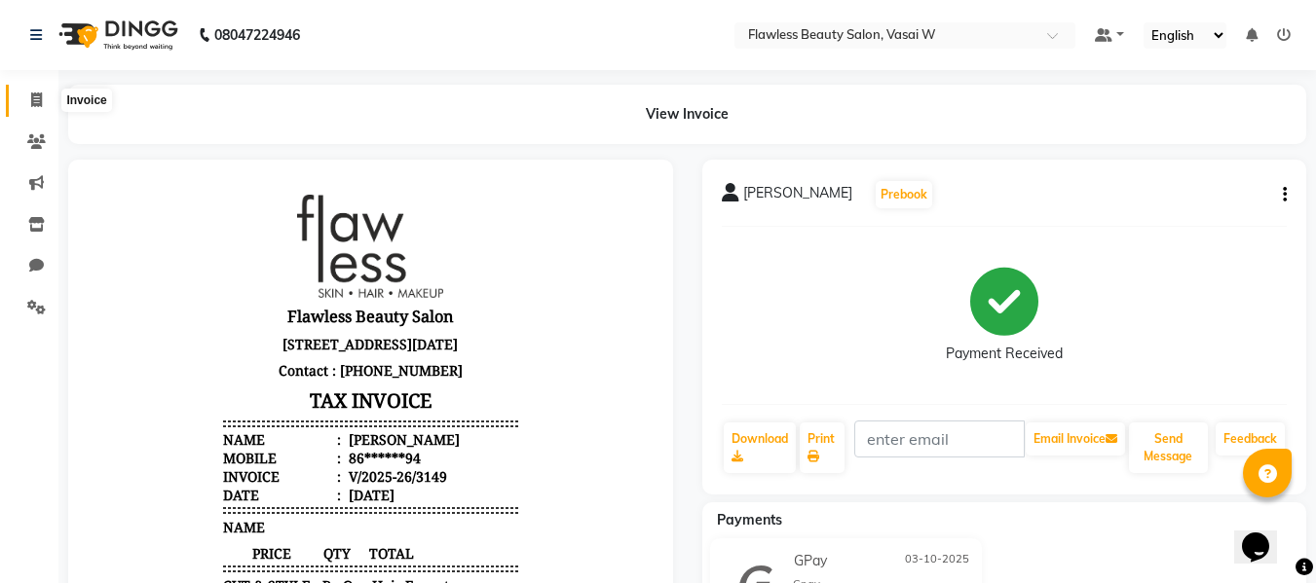
click at [33, 99] on icon at bounding box center [36, 100] width 11 height 15
select select "8090"
select select "service"
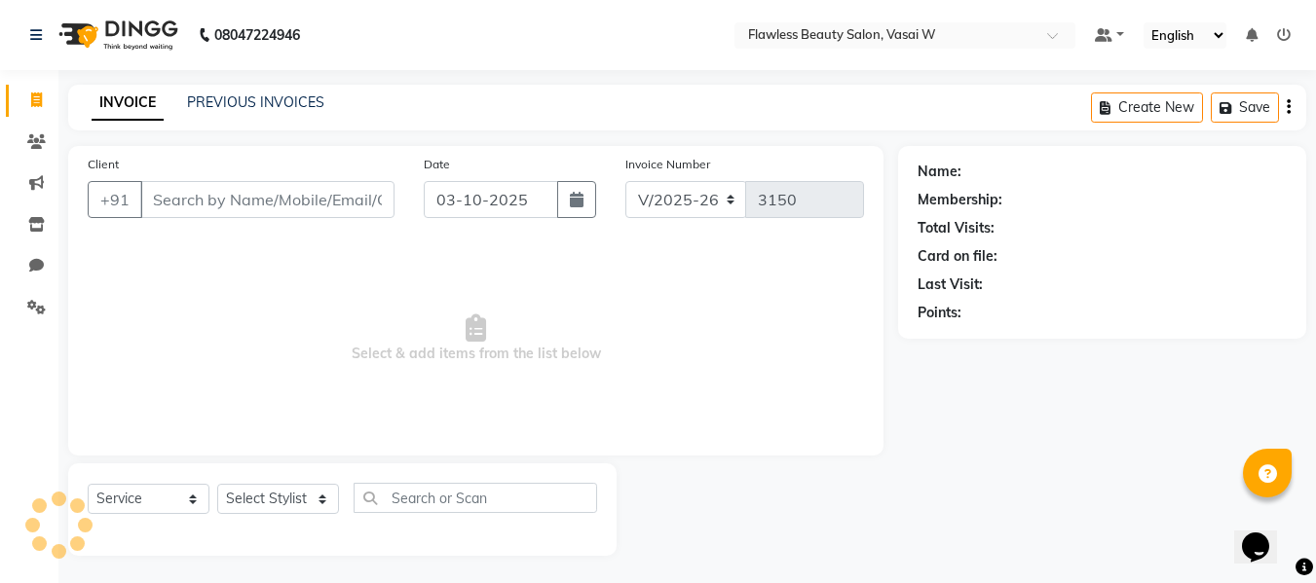
scroll to position [2, 0]
click at [173, 204] on input "Client" at bounding box center [267, 197] width 254 height 37
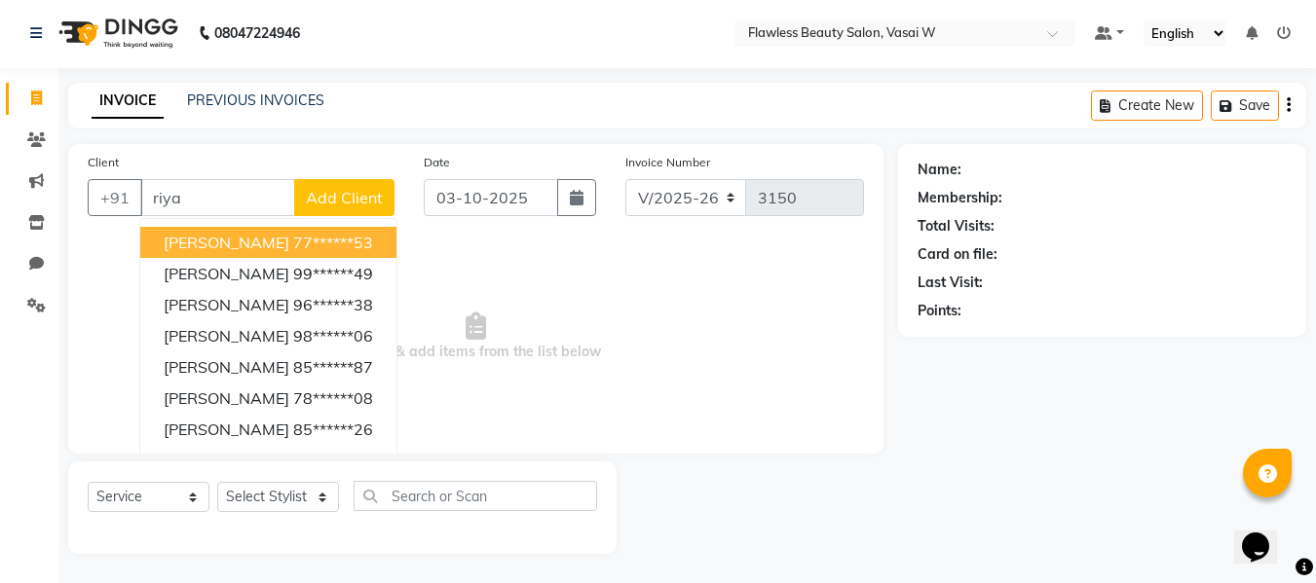
click at [191, 208] on input "riya" at bounding box center [217, 197] width 155 height 37
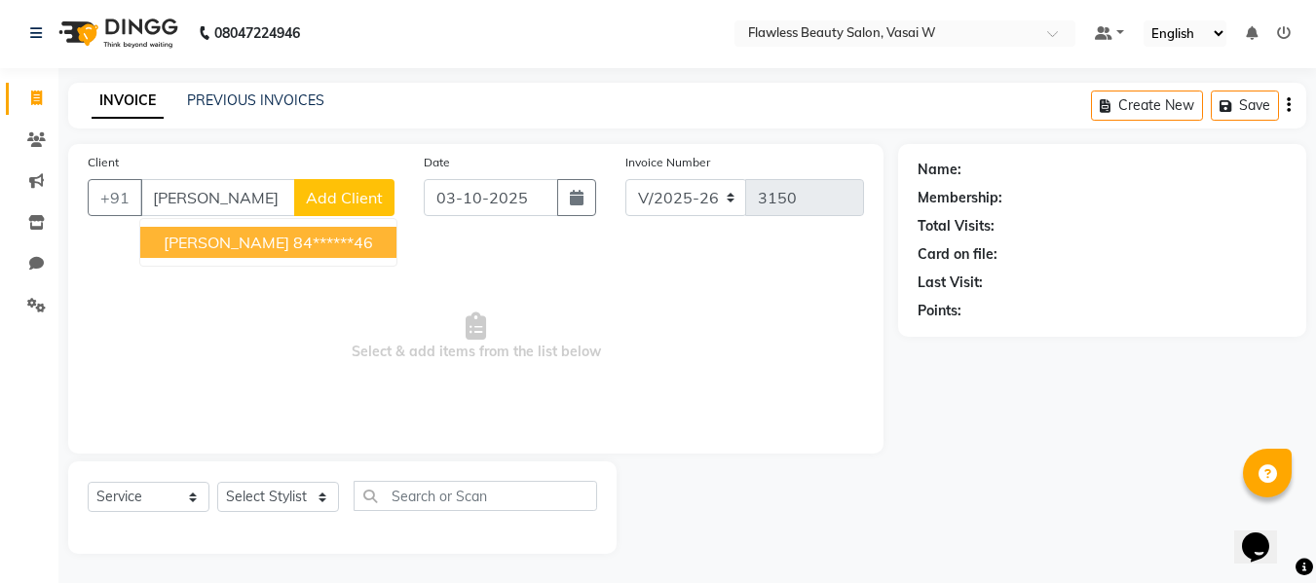
click at [193, 233] on span "[PERSON_NAME]" at bounding box center [227, 242] width 126 height 19
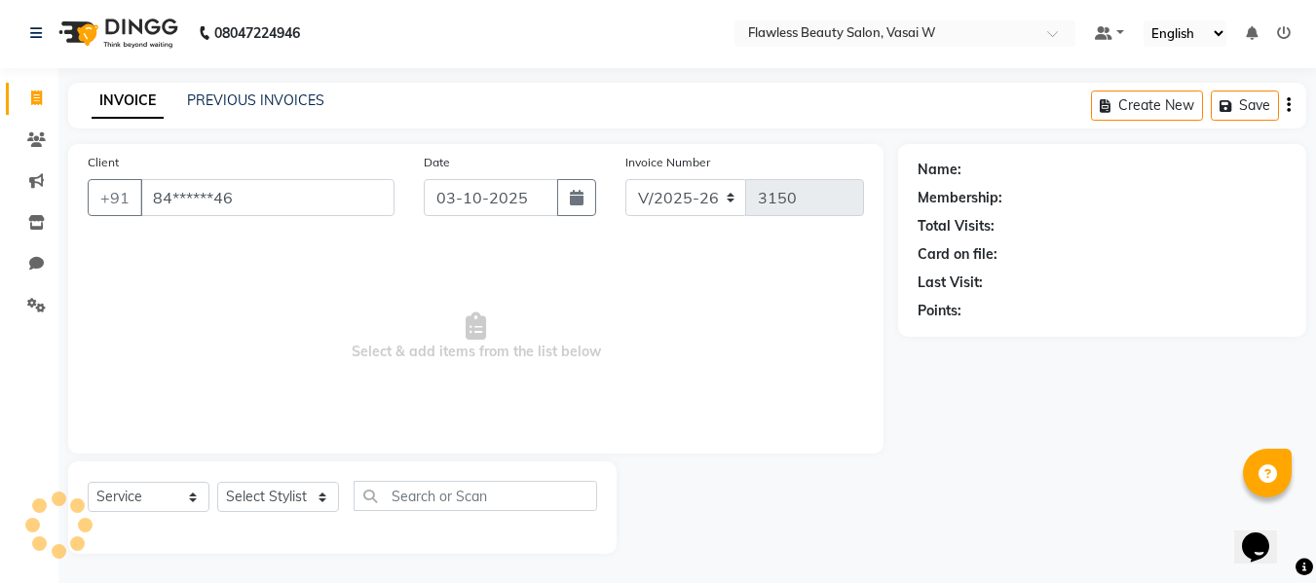
type input "84******46"
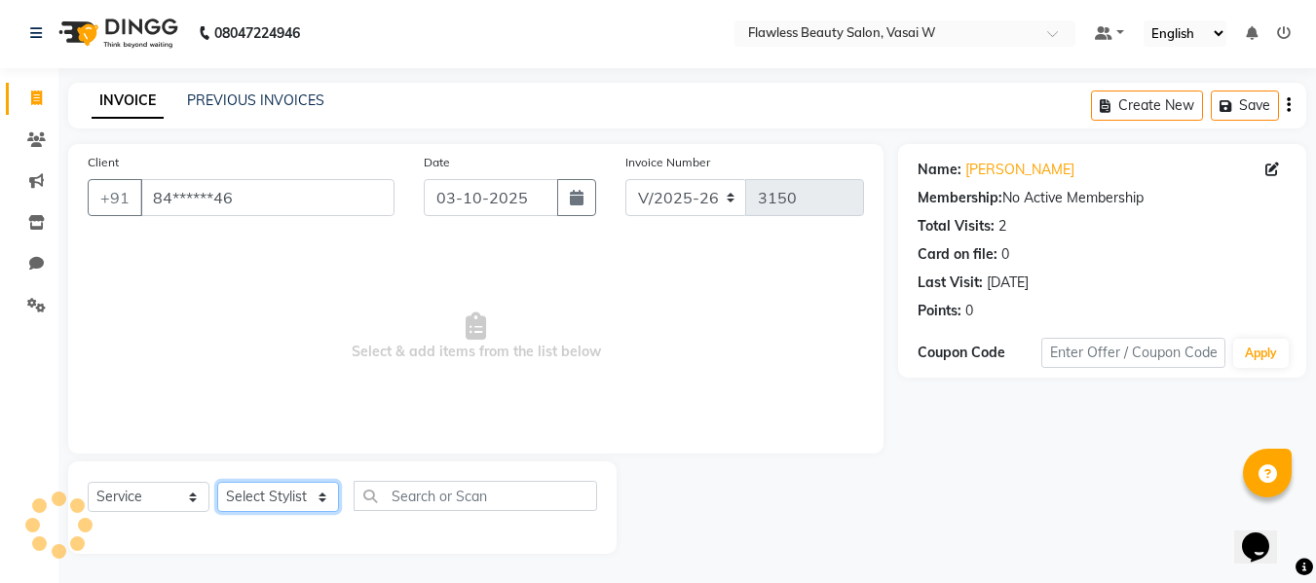
click at [266, 503] on select "Select Stylist [PERSON_NAME] [PERSON_NAME] [PERSON_NAME] maam Nisha Pari [PERSO…" at bounding box center [278, 497] width 122 height 30
select select "76410"
click at [217, 482] on select "Select Stylist [PERSON_NAME] [PERSON_NAME] [PERSON_NAME] maam Nisha Pari [PERSO…" at bounding box center [278, 497] width 122 height 30
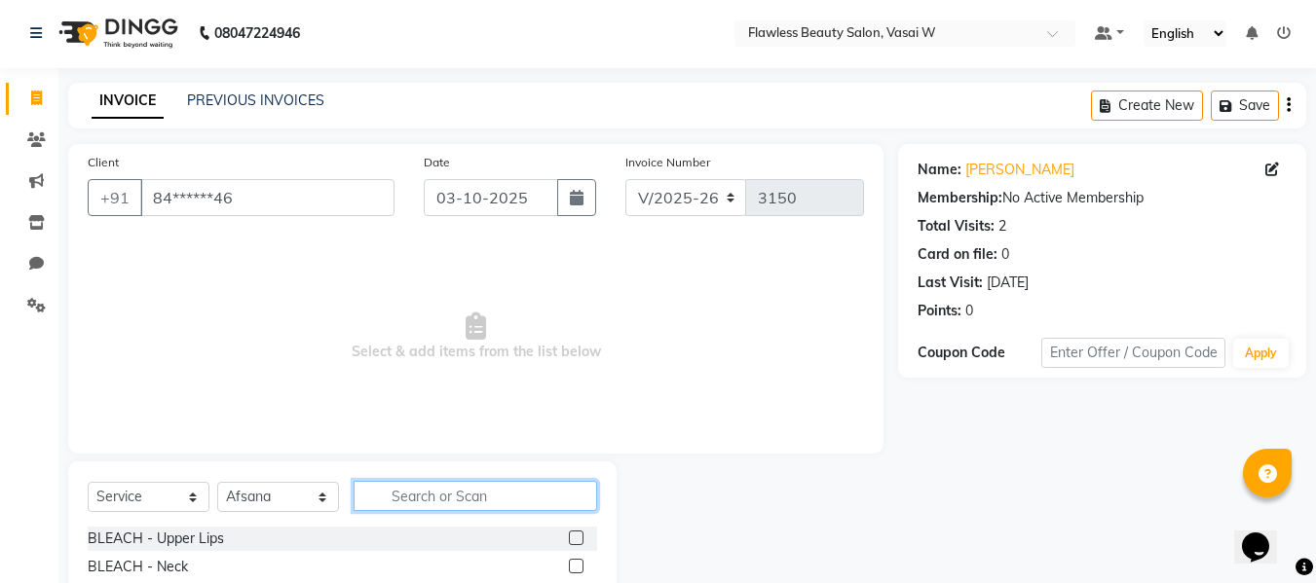
click at [476, 496] on input "text" at bounding box center [476, 496] width 244 height 30
type input "th"
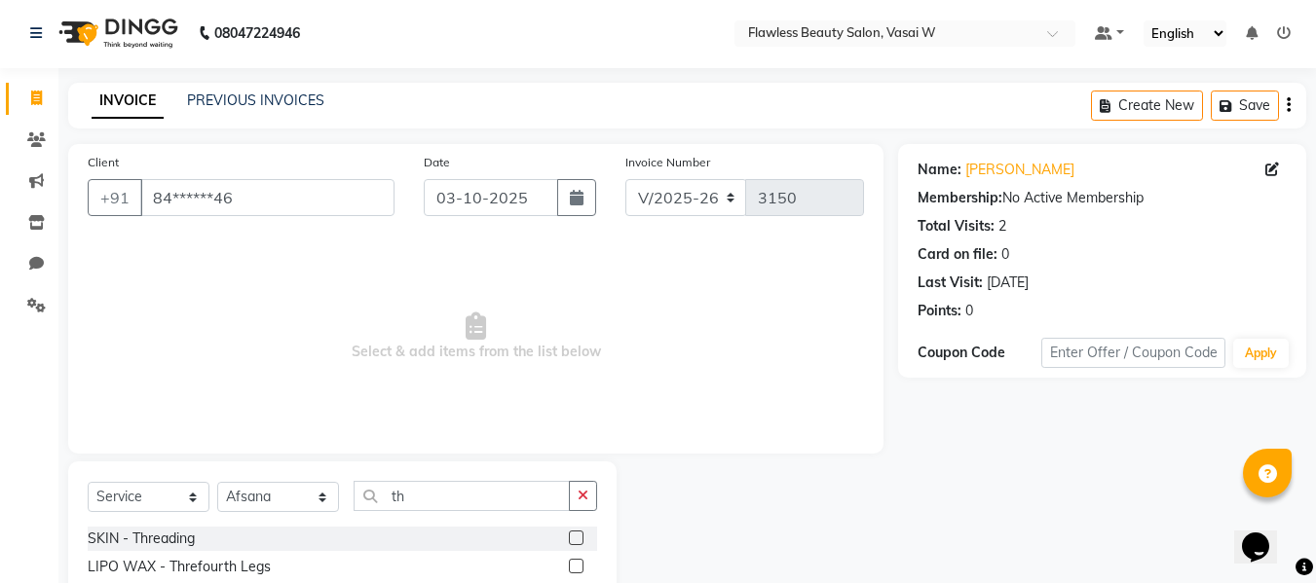
click at [569, 536] on label at bounding box center [576, 538] width 15 height 15
click at [569, 536] on input "checkbox" at bounding box center [575, 539] width 13 height 13
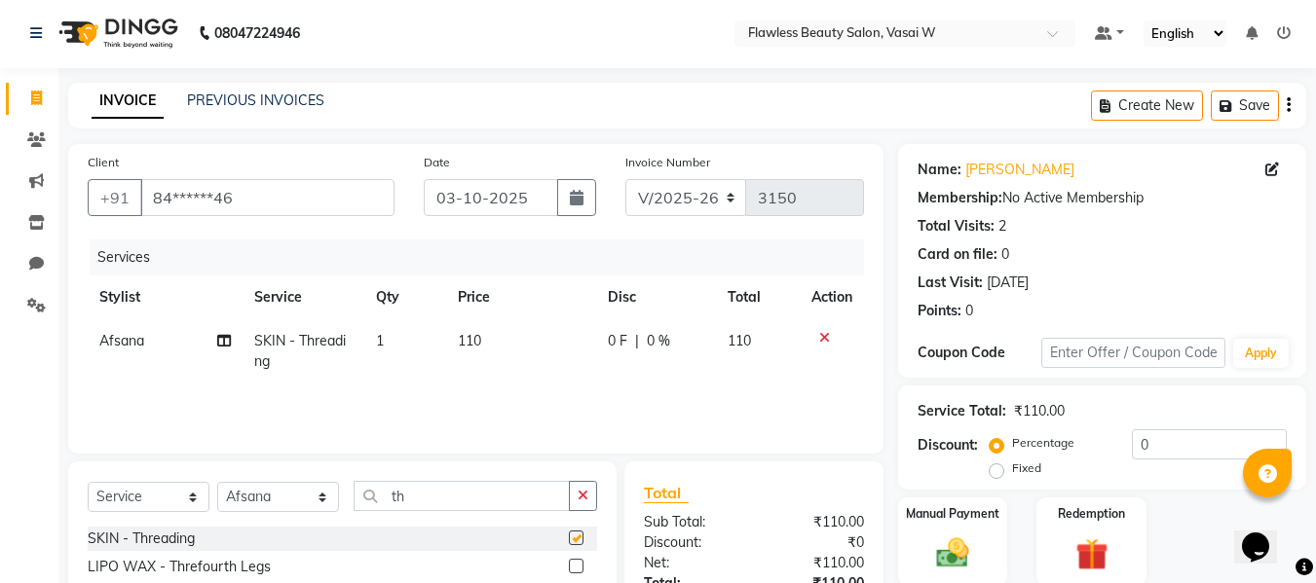
checkbox input "false"
click at [481, 357] on td "110" at bounding box center [521, 352] width 150 height 64
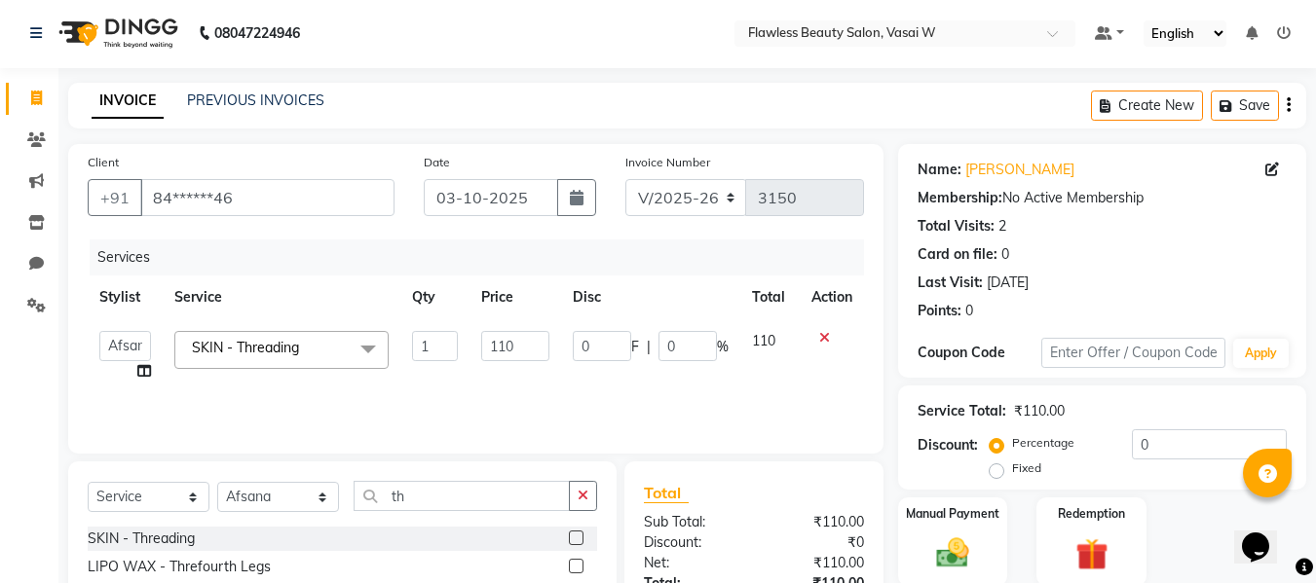
click at [523, 361] on td "110" at bounding box center [515, 357] width 91 height 74
click at [528, 345] on input "110" at bounding box center [514, 346] width 67 height 30
type input "1"
type input "80"
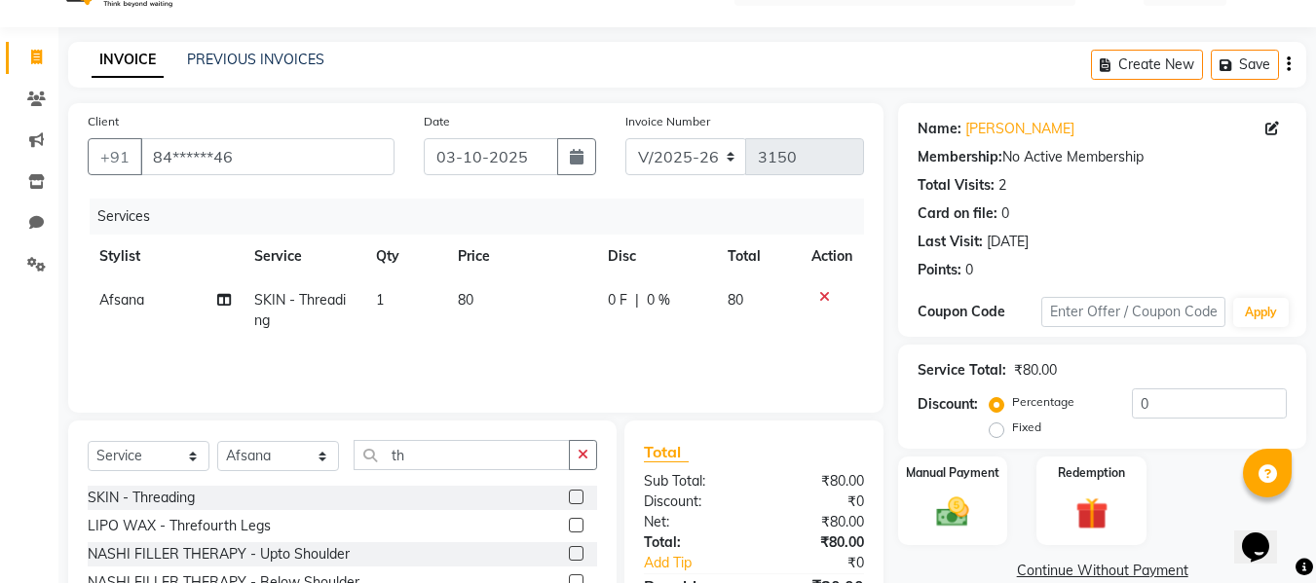
click at [741, 477] on div "Sub Total:" at bounding box center [691, 481] width 125 height 20
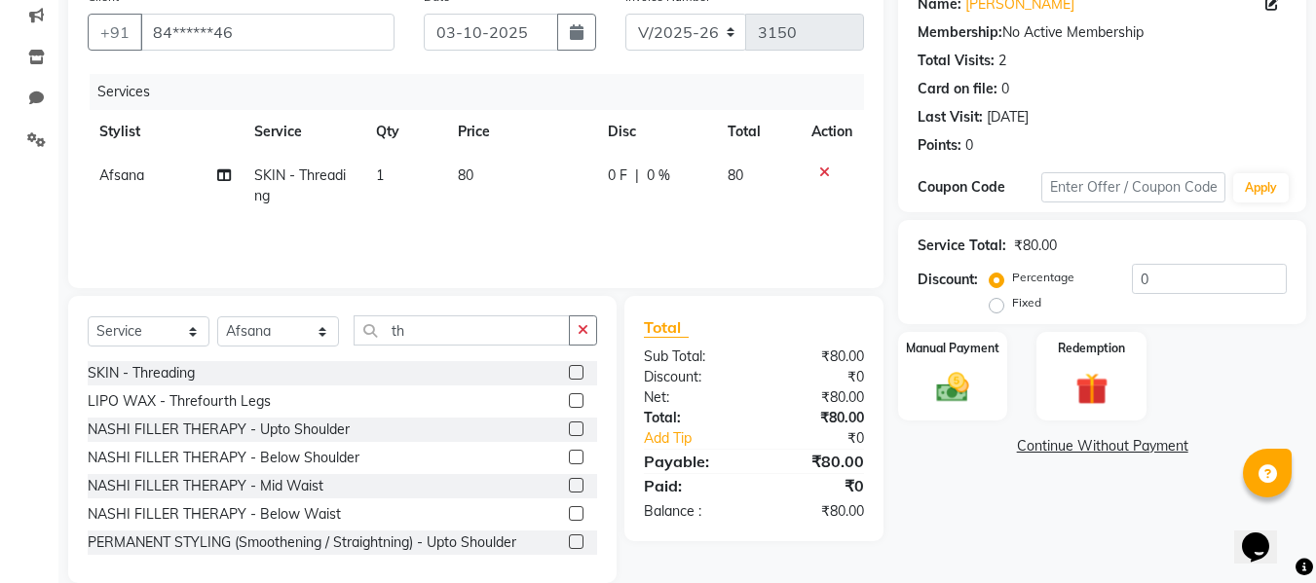
scroll to position [197, 0]
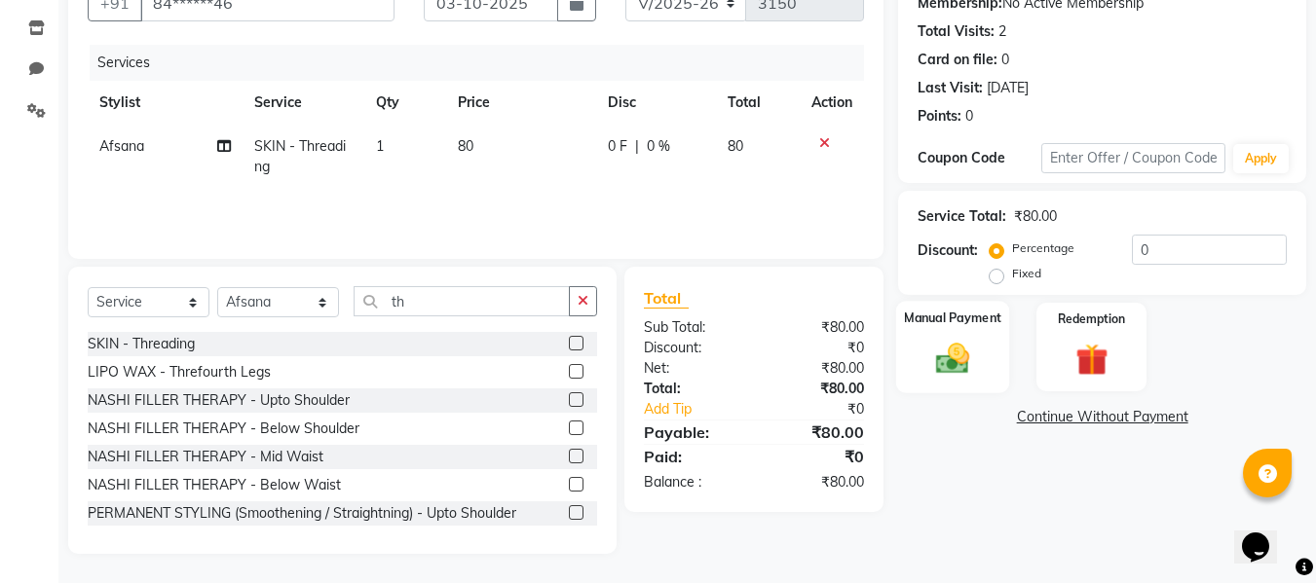
click at [922, 341] on div "Manual Payment" at bounding box center [953, 347] width 114 height 93
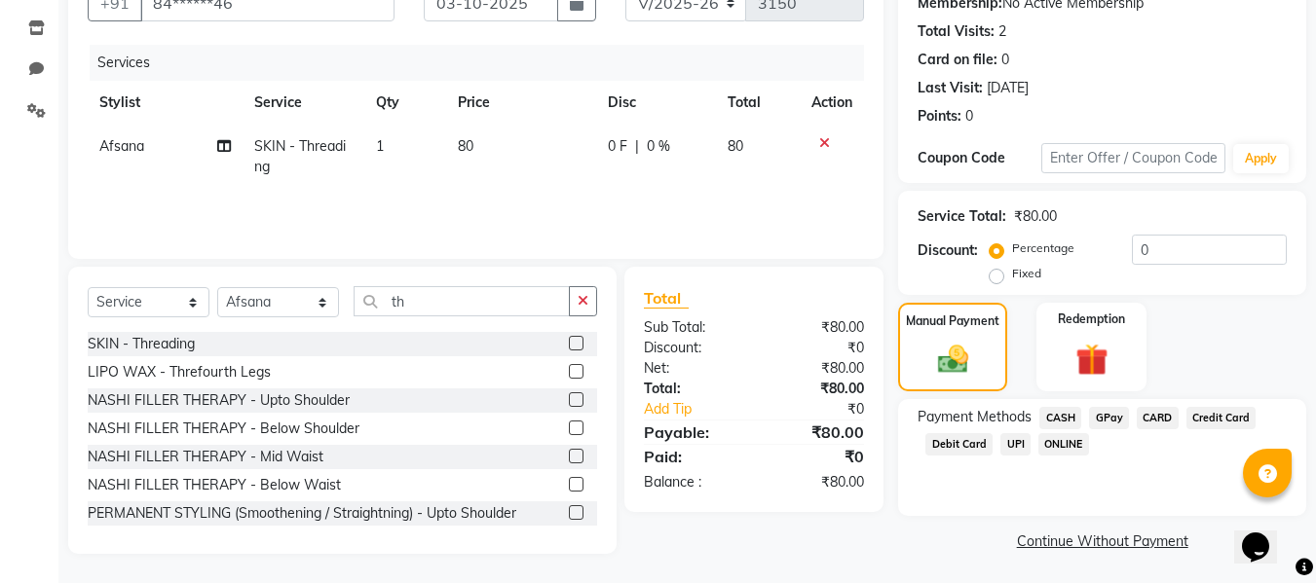
click at [1054, 421] on span "CASH" at bounding box center [1060, 418] width 42 height 22
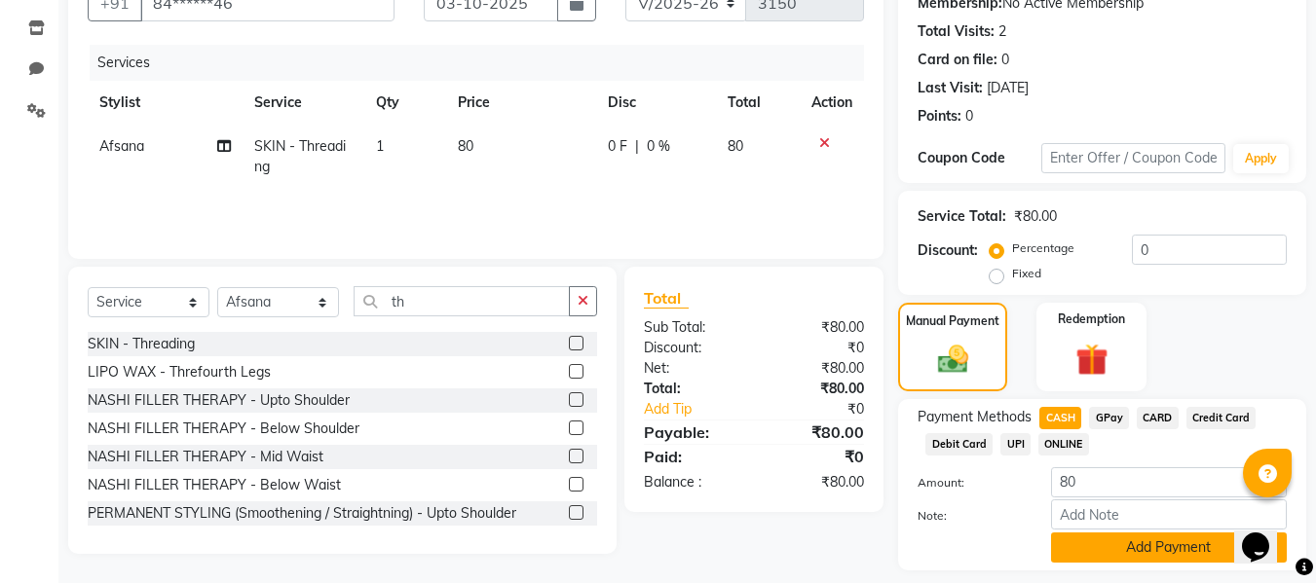
click at [1075, 540] on button "Add Payment" at bounding box center [1169, 548] width 236 height 30
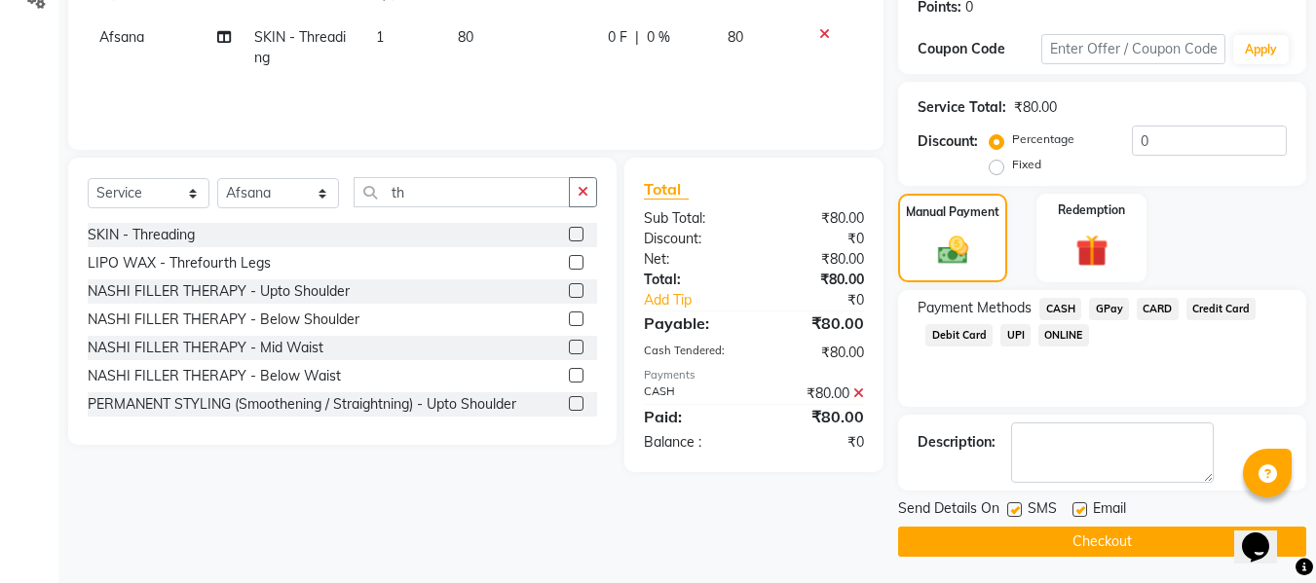
scroll to position [309, 0]
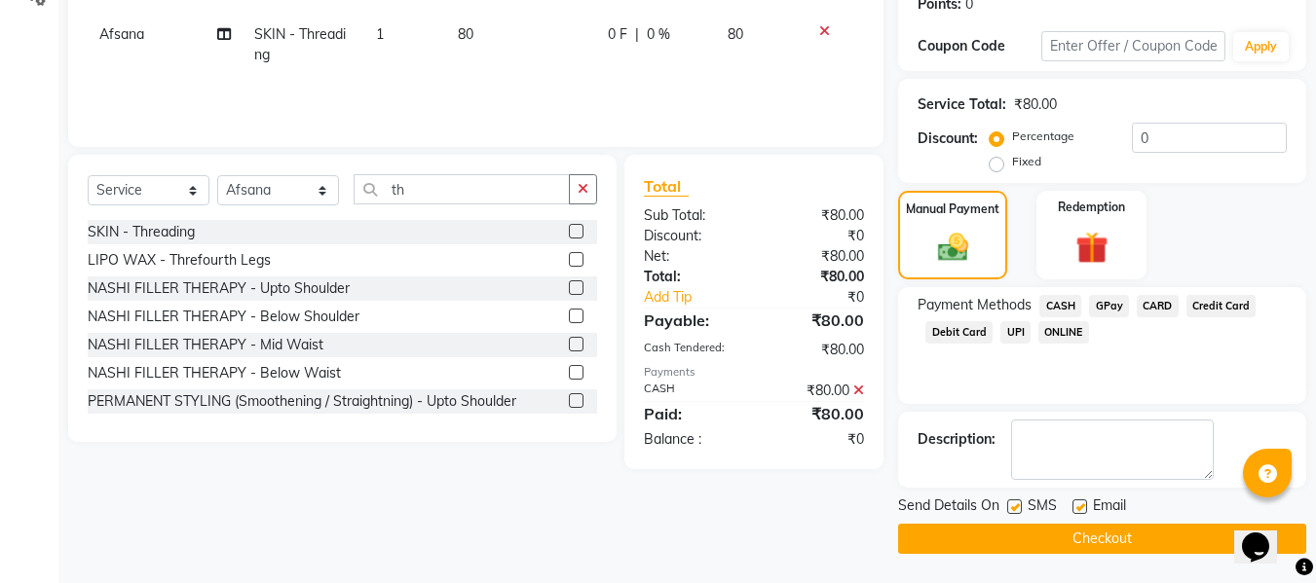
click at [1082, 500] on label at bounding box center [1080, 507] width 15 height 15
click at [1082, 502] on input "checkbox" at bounding box center [1079, 508] width 13 height 13
checkbox input "false"
click at [1009, 507] on label at bounding box center [1014, 507] width 15 height 15
click at [1009, 507] on input "checkbox" at bounding box center [1013, 508] width 13 height 13
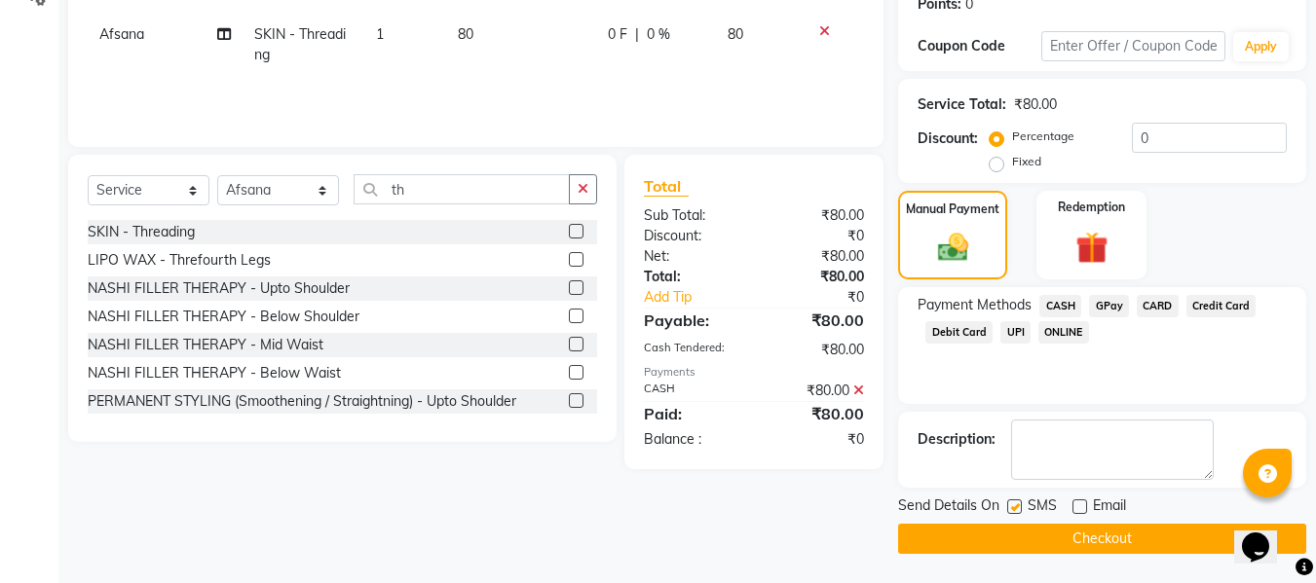
checkbox input "false"
click at [970, 532] on button "Checkout" at bounding box center [1102, 539] width 408 height 30
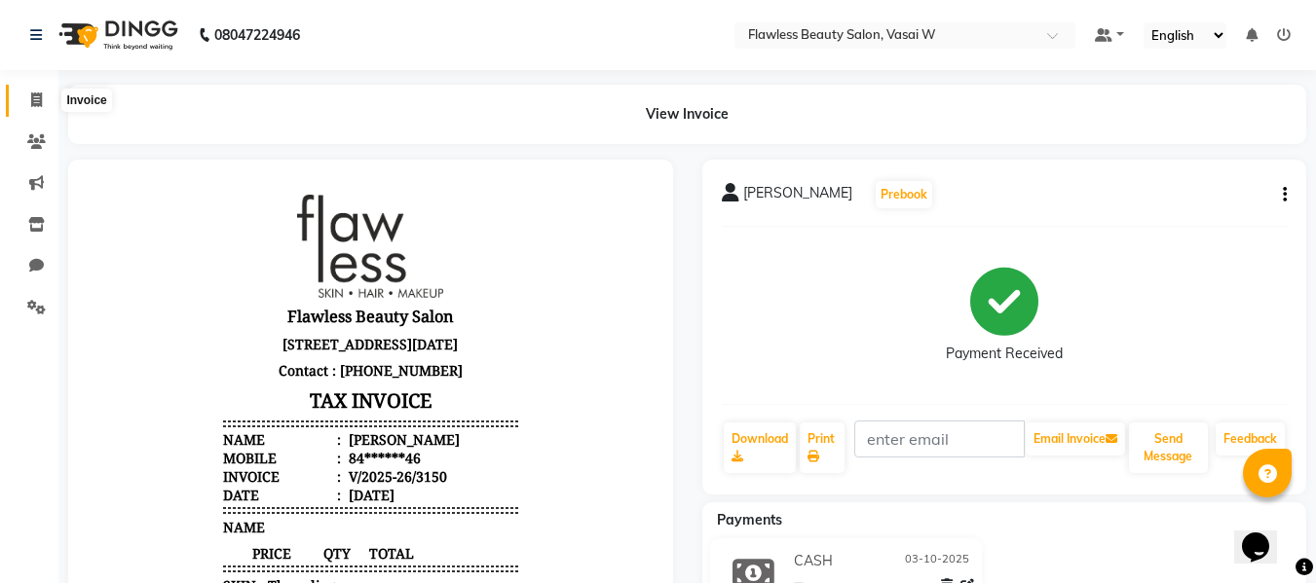
click at [41, 107] on span at bounding box center [36, 101] width 34 height 22
select select "8090"
select select "service"
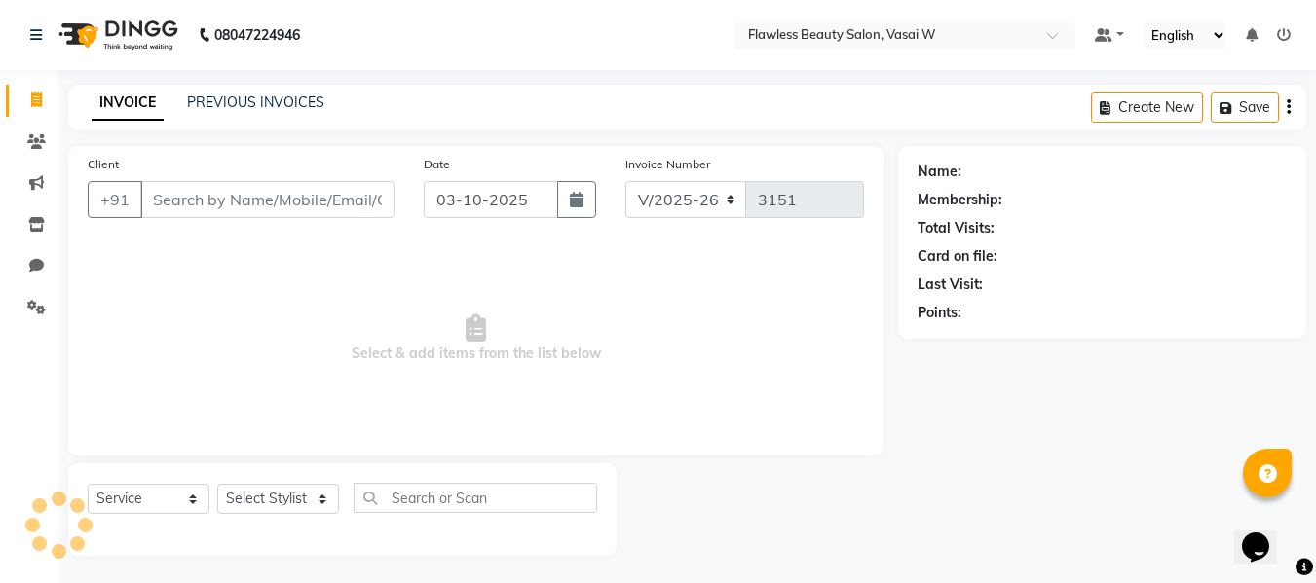
scroll to position [2, 0]
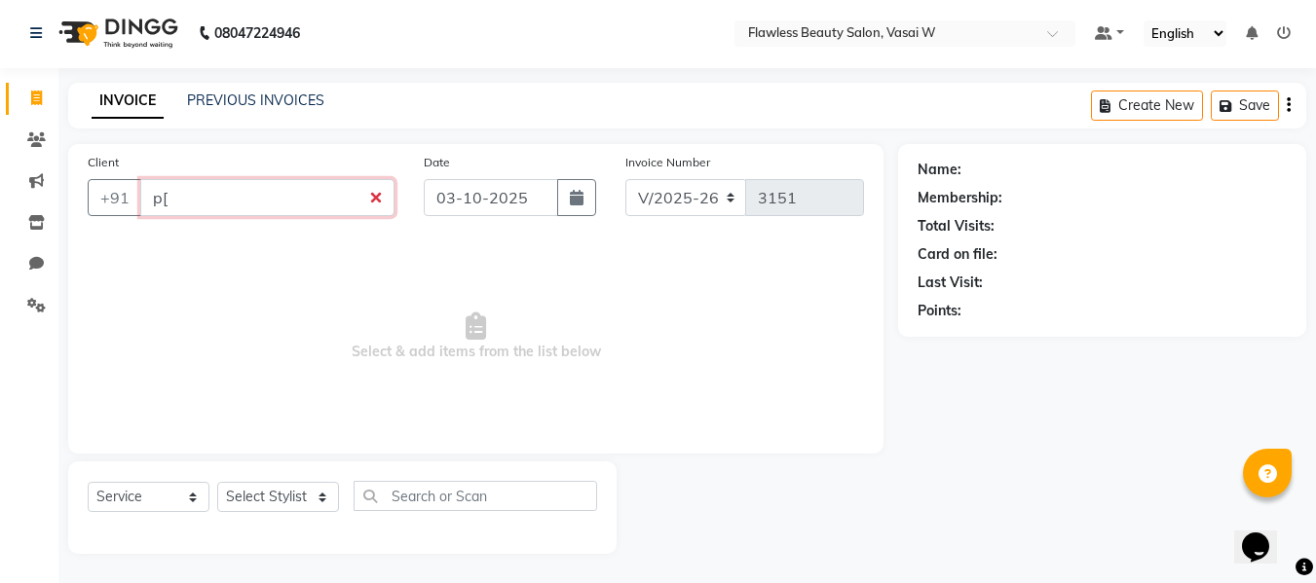
type input "p["
